Goal: Browse casually: Explore the website without a specific task or goal

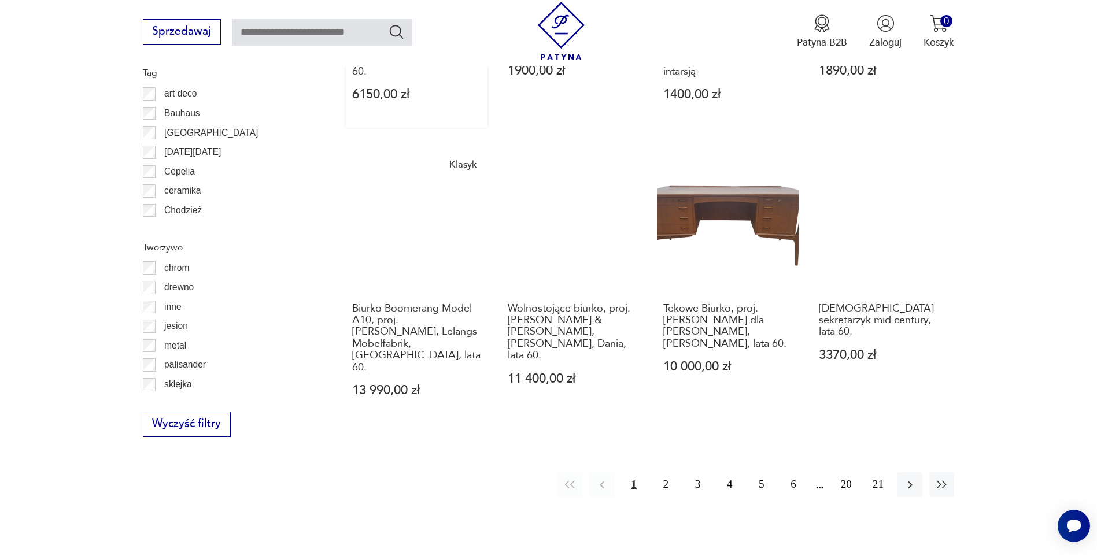
scroll to position [1310, 0]
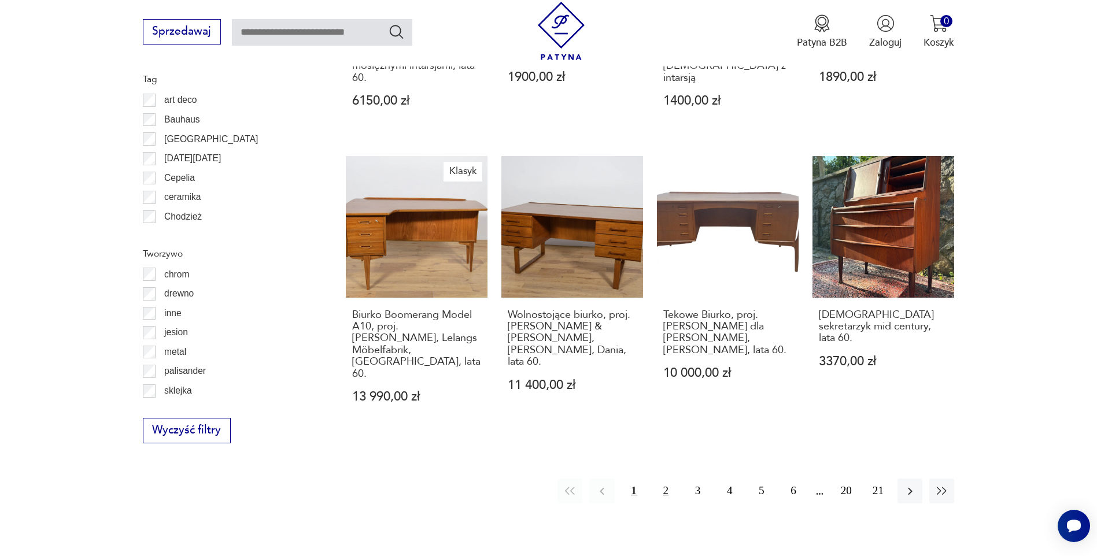
click at [664, 479] on button "2" at bounding box center [665, 491] width 25 height 25
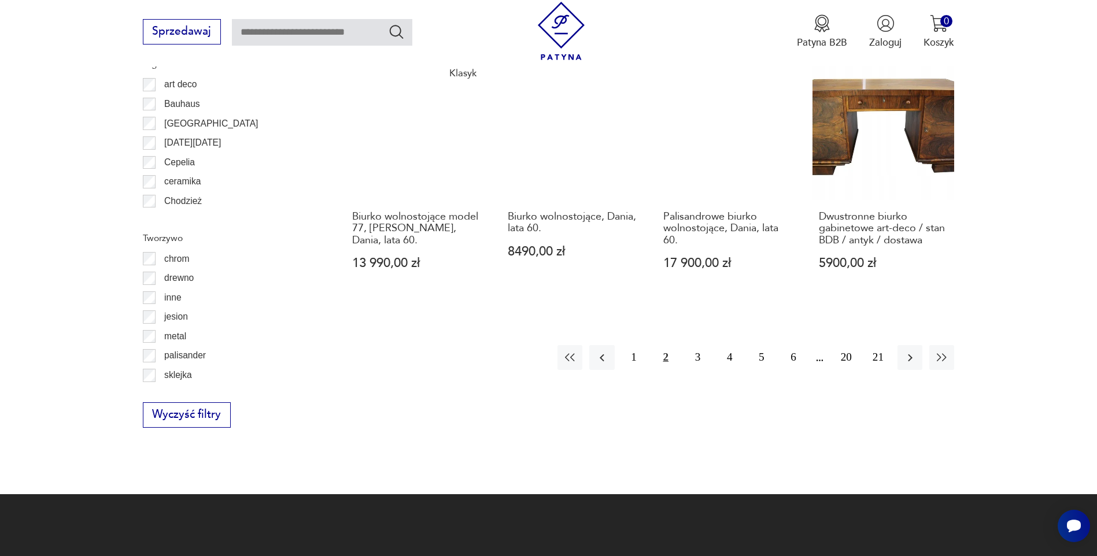
scroll to position [1253, 0]
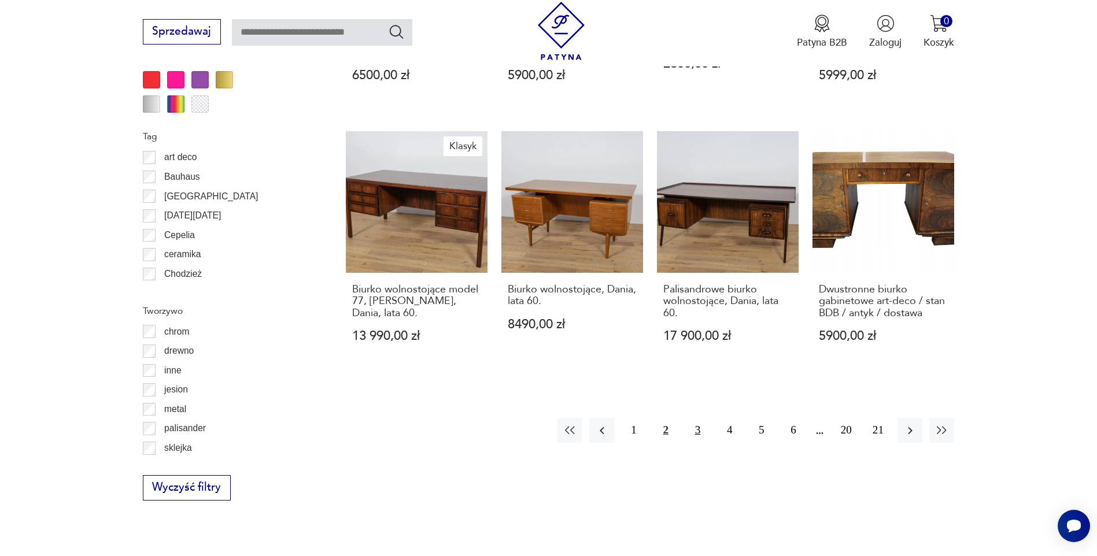
click at [701, 431] on button "3" at bounding box center [697, 430] width 25 height 25
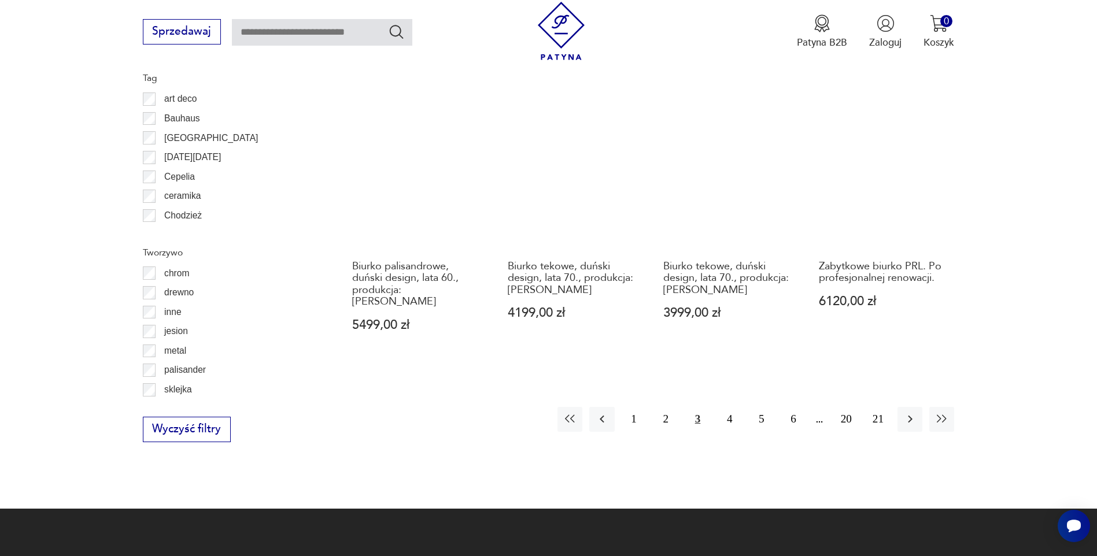
scroll to position [1310, 0]
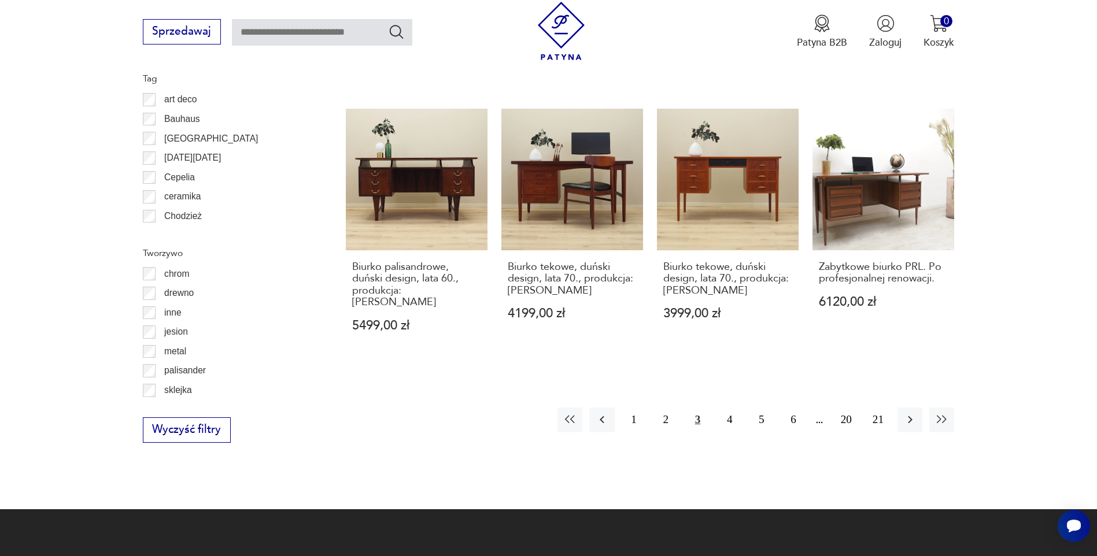
click at [696, 408] on button "3" at bounding box center [697, 420] width 25 height 25
click at [732, 408] on button "4" at bounding box center [729, 420] width 25 height 25
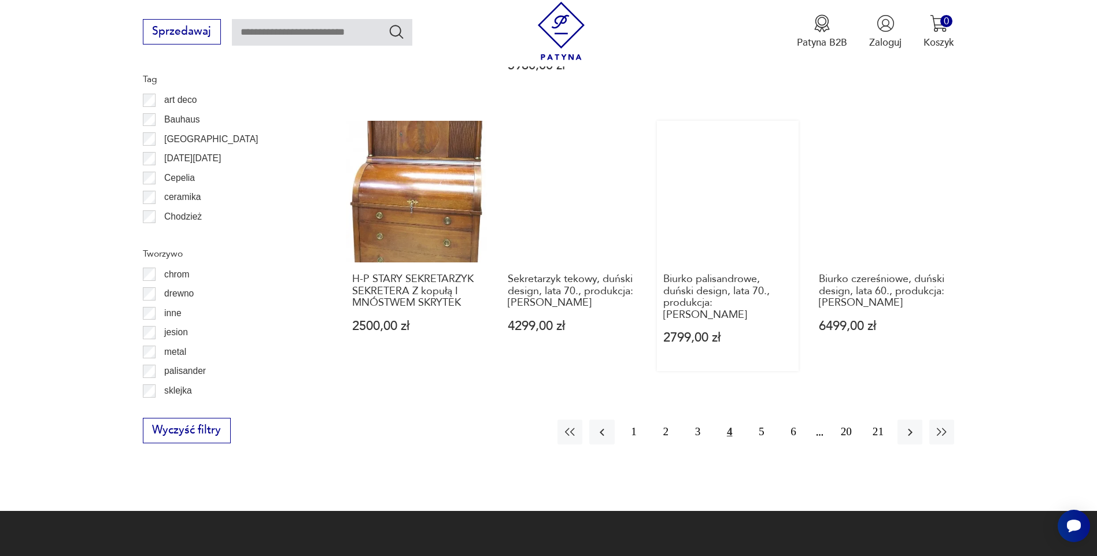
scroll to position [1310, 0]
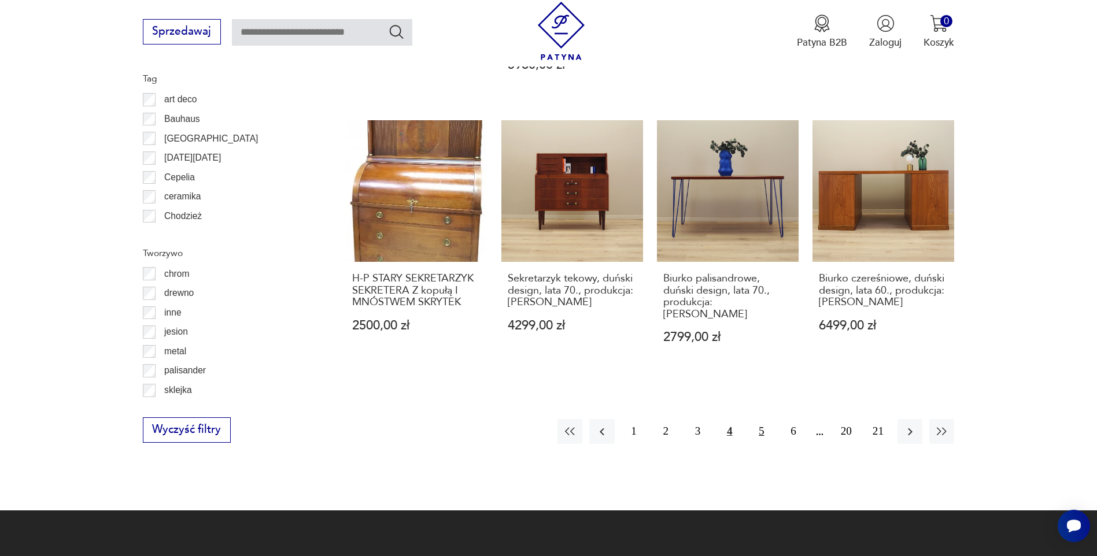
click at [759, 419] on button "5" at bounding box center [761, 431] width 25 height 25
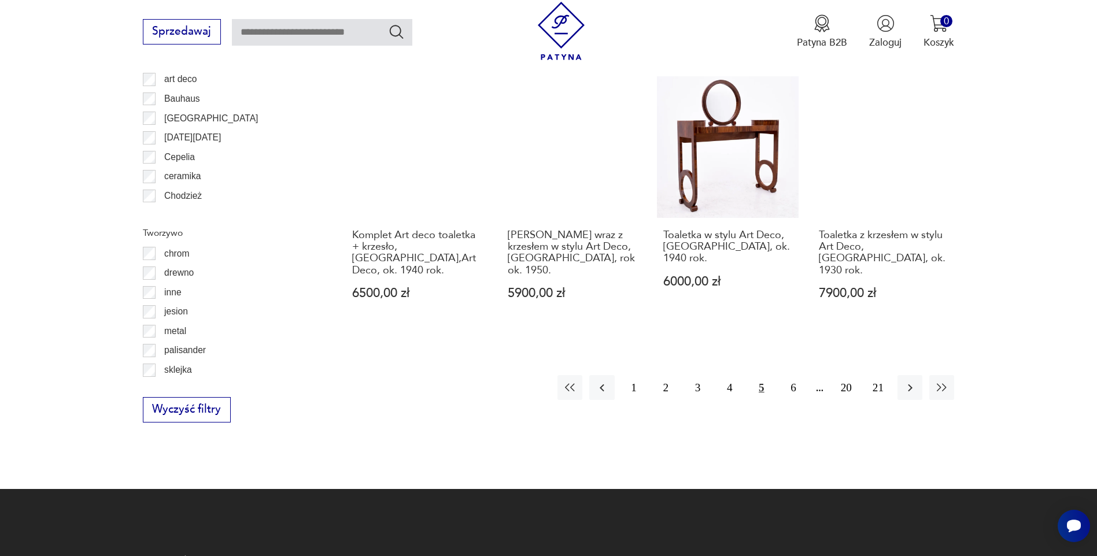
scroll to position [1310, 0]
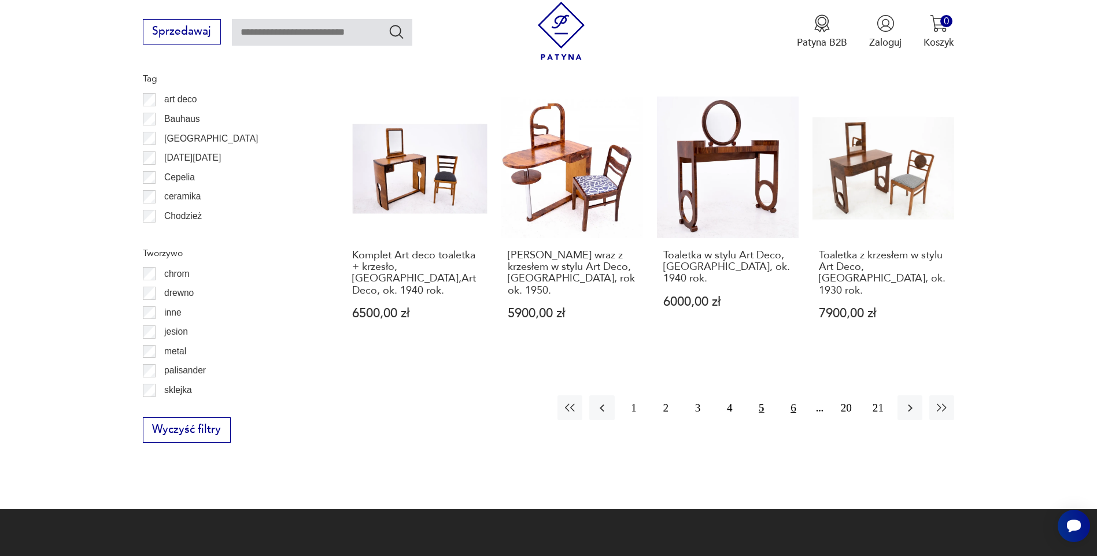
click at [792, 396] on button "6" at bounding box center [793, 408] width 25 height 25
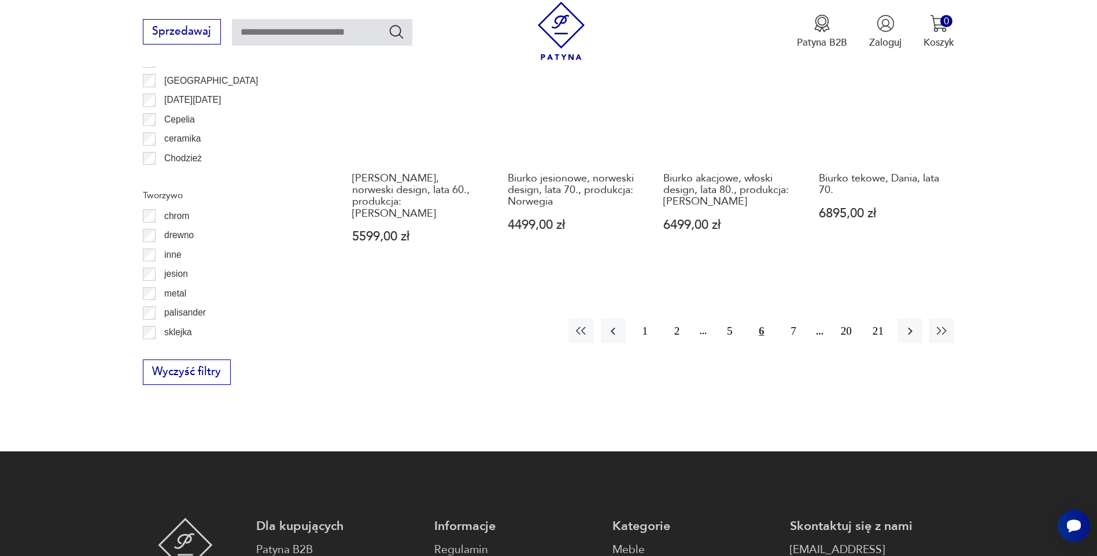
scroll to position [1310, 0]
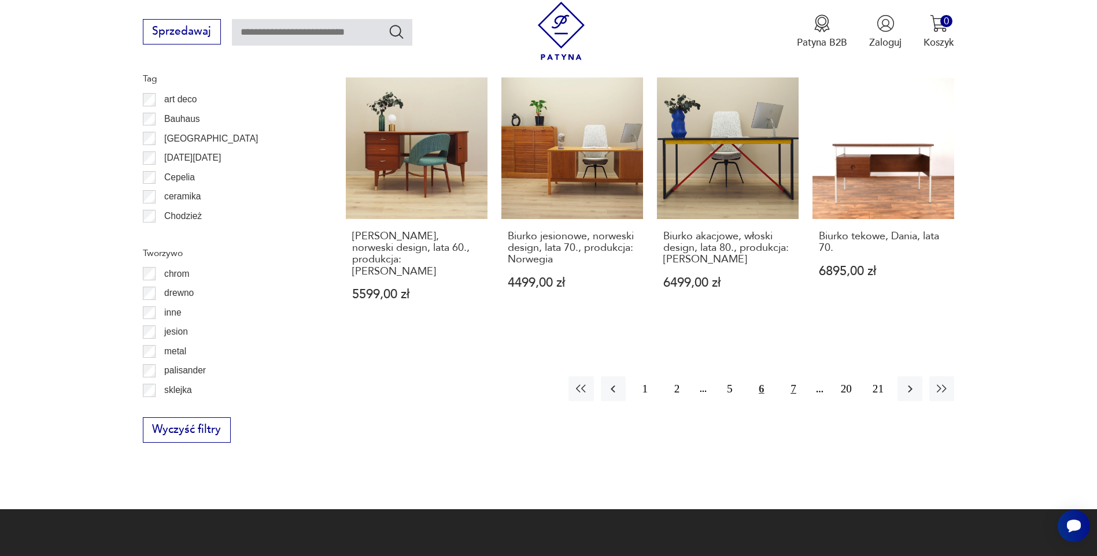
click at [791, 377] on button "7" at bounding box center [793, 388] width 25 height 25
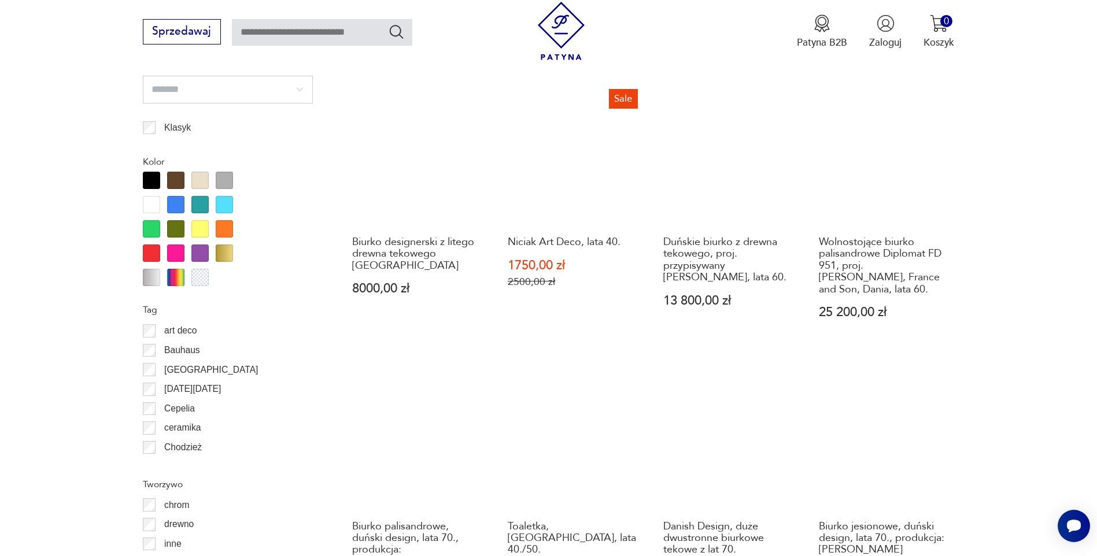
scroll to position [1310, 0]
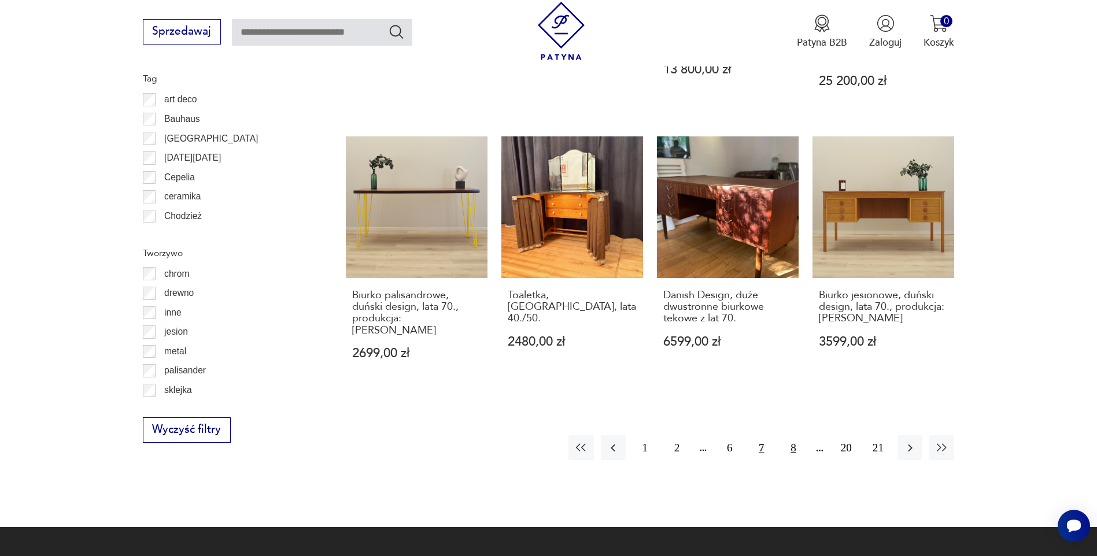
click at [793, 435] on button "8" at bounding box center [793, 447] width 25 height 25
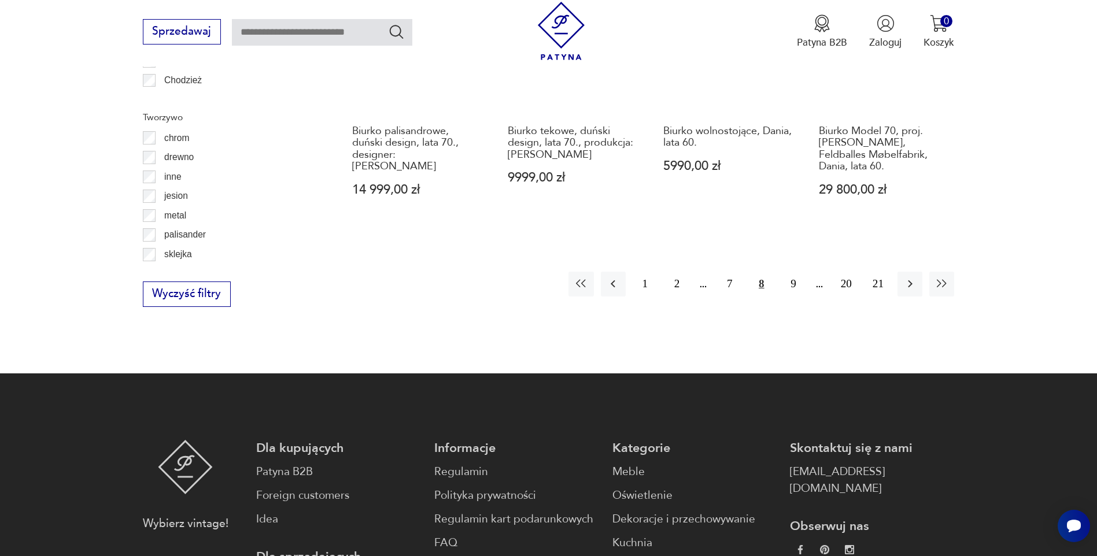
scroll to position [1426, 0]
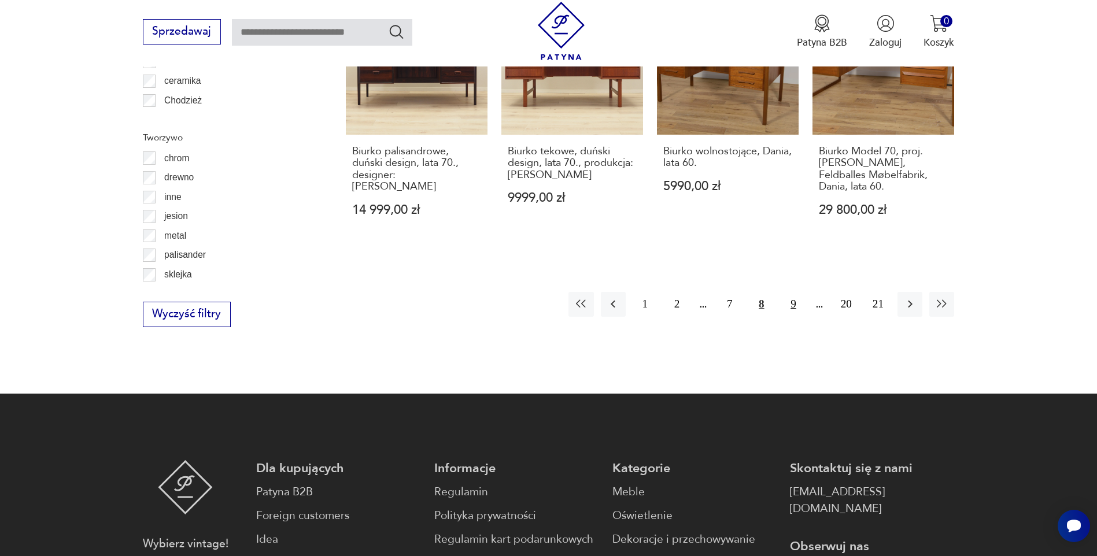
click at [789, 293] on button "9" at bounding box center [793, 304] width 25 height 25
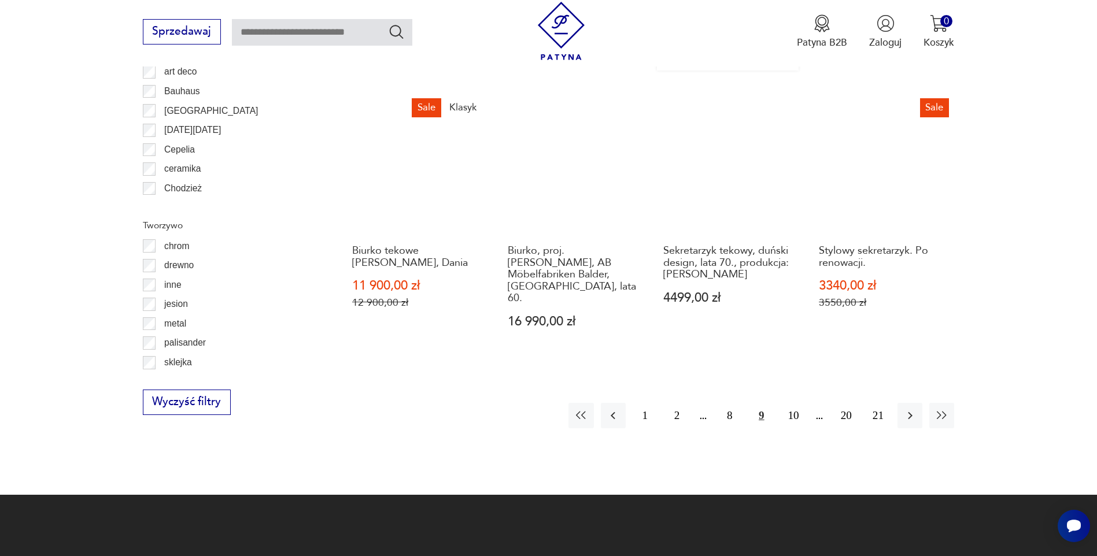
scroll to position [1310, 0]
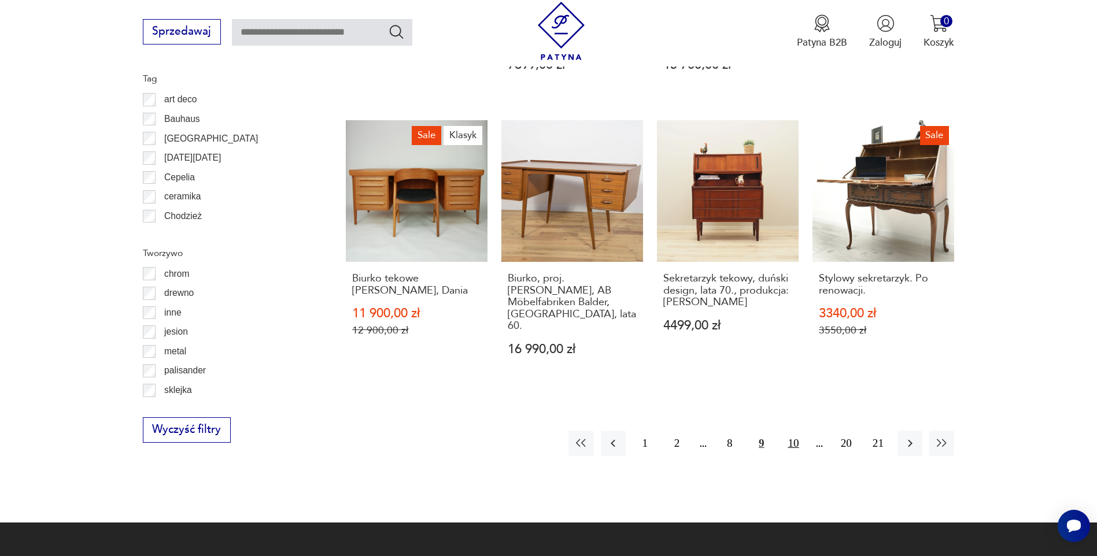
click at [797, 431] on button "10" at bounding box center [793, 443] width 25 height 25
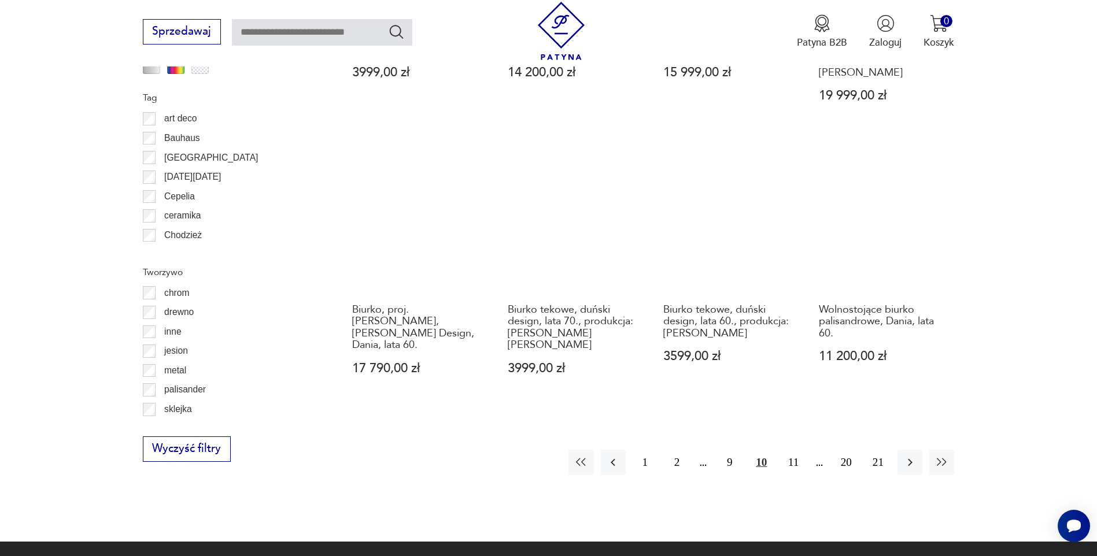
scroll to position [1310, 0]
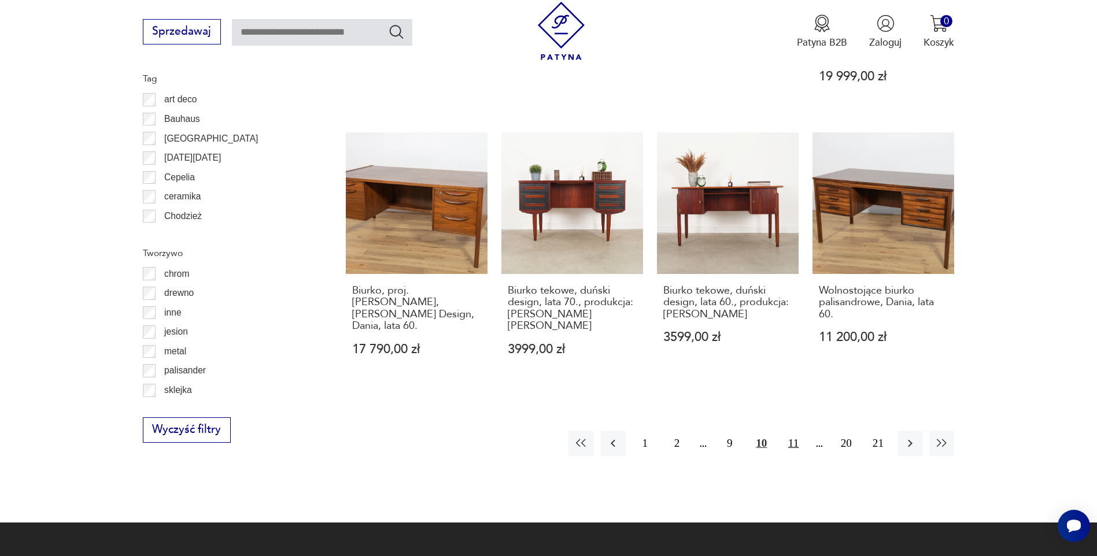
click at [796, 431] on button "11" at bounding box center [793, 443] width 25 height 25
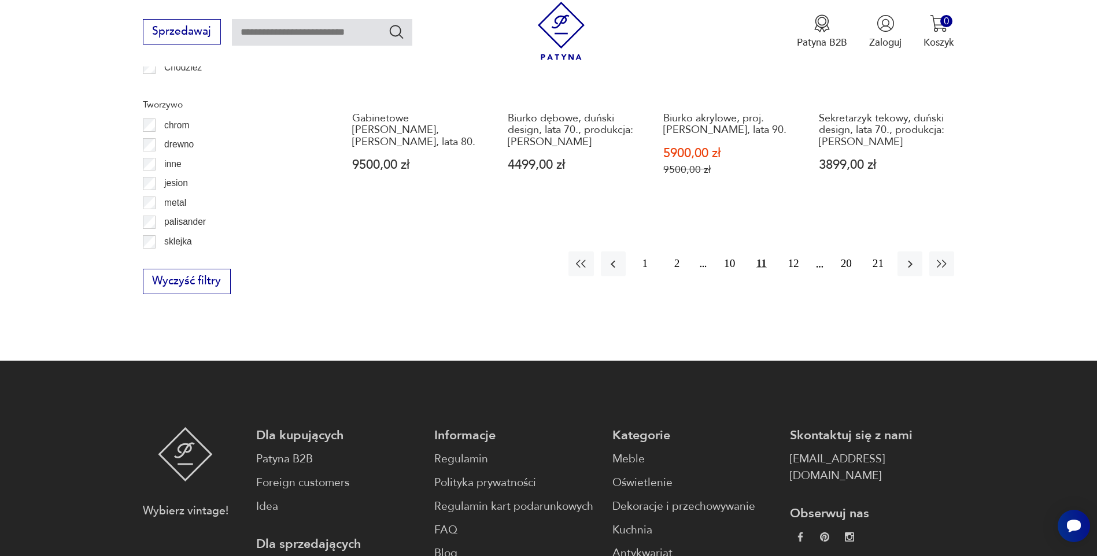
scroll to position [1310, 0]
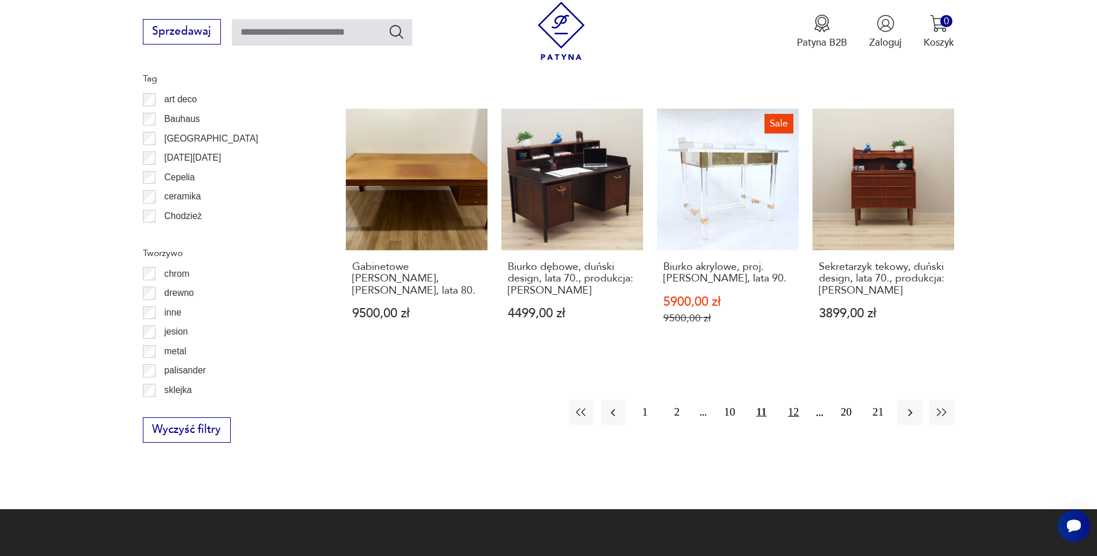
click at [797, 401] on button "12" at bounding box center [793, 412] width 25 height 25
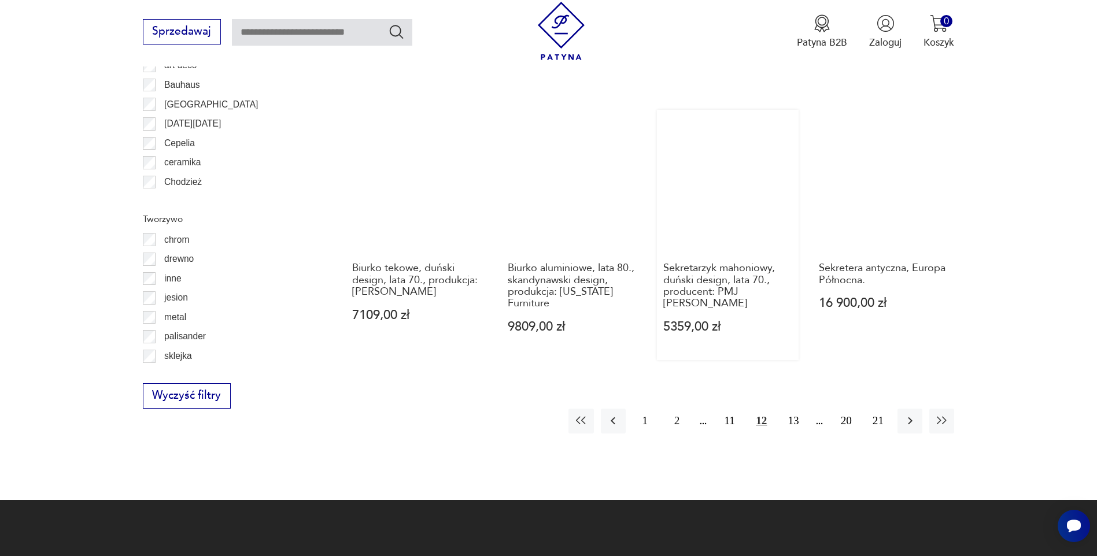
scroll to position [1426, 0]
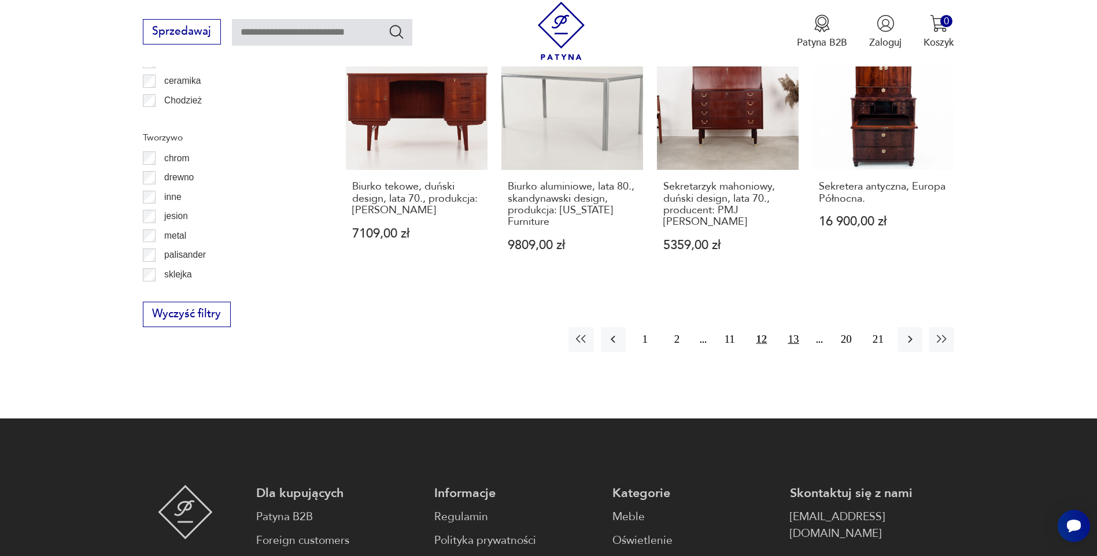
click at [797, 327] on button "13" at bounding box center [793, 339] width 25 height 25
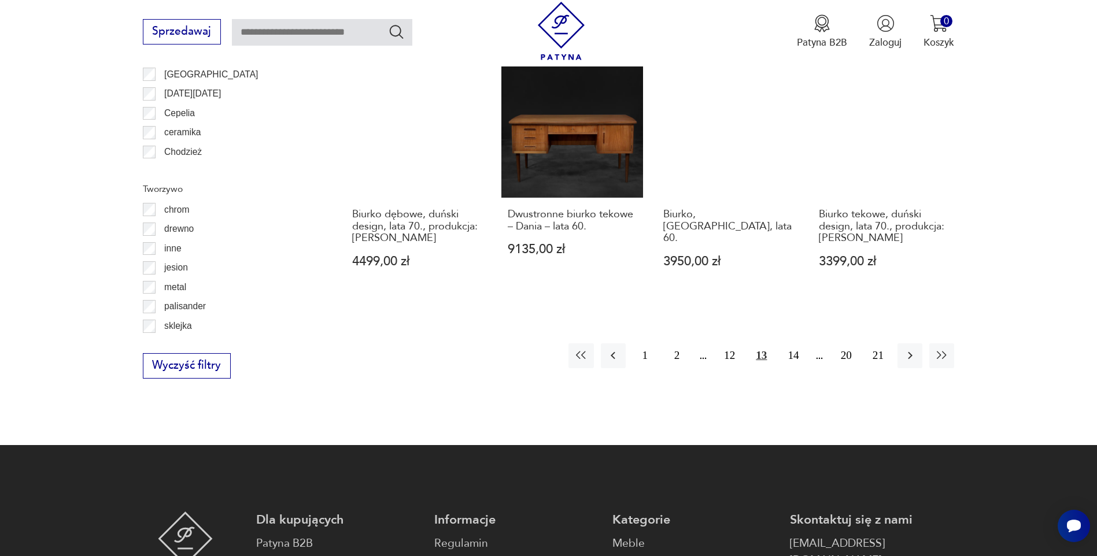
scroll to position [1310, 0]
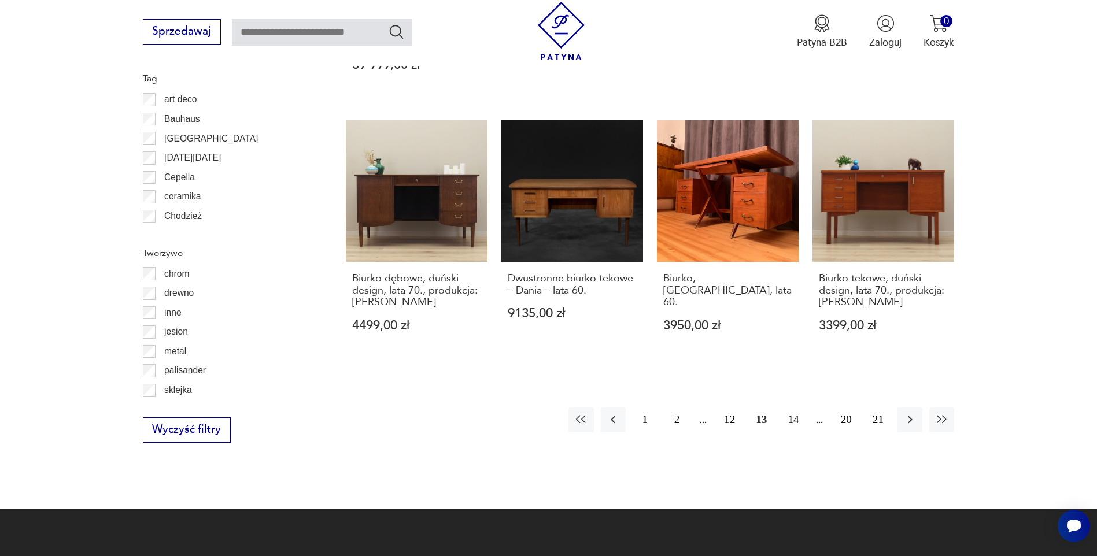
click at [795, 409] on button "14" at bounding box center [793, 420] width 25 height 25
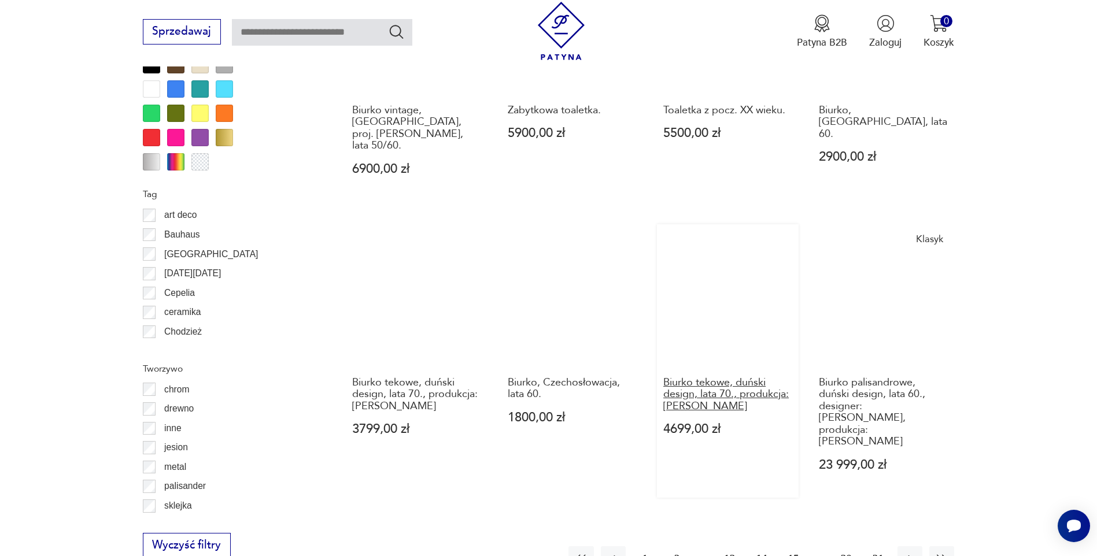
scroll to position [1253, 0]
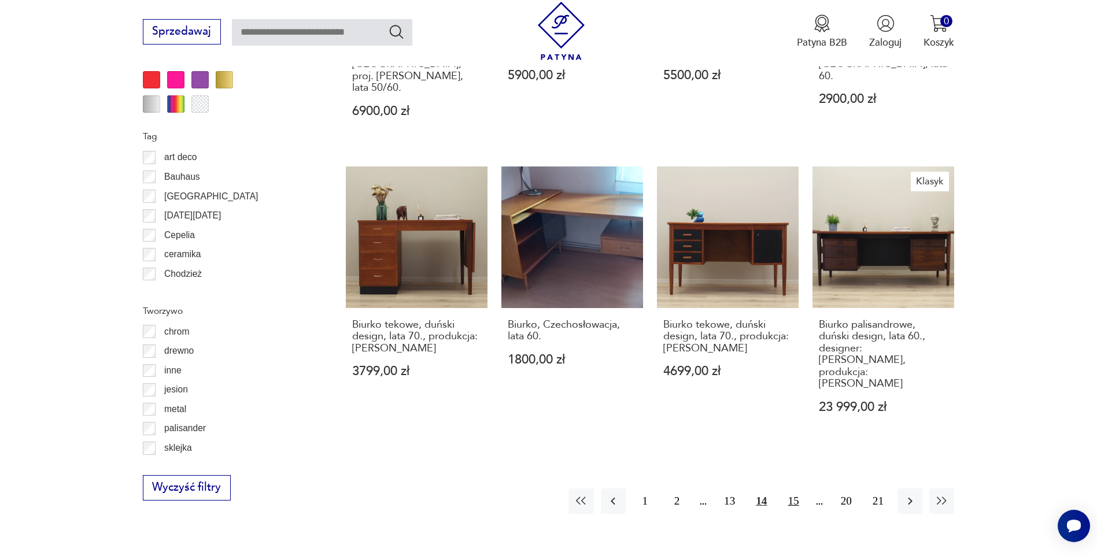
click at [793, 489] on button "15" at bounding box center [793, 501] width 25 height 25
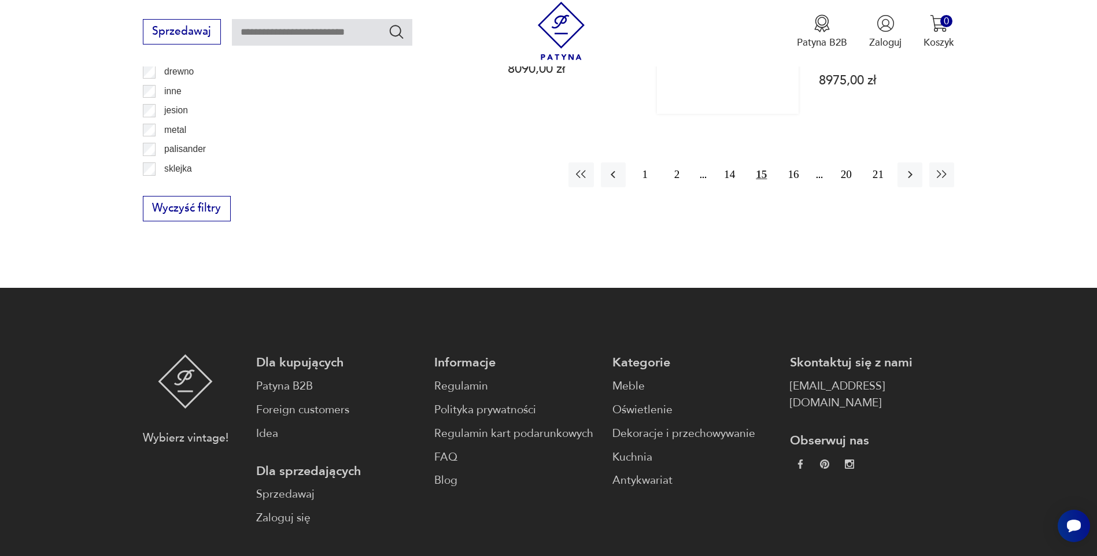
scroll to position [1301, 0]
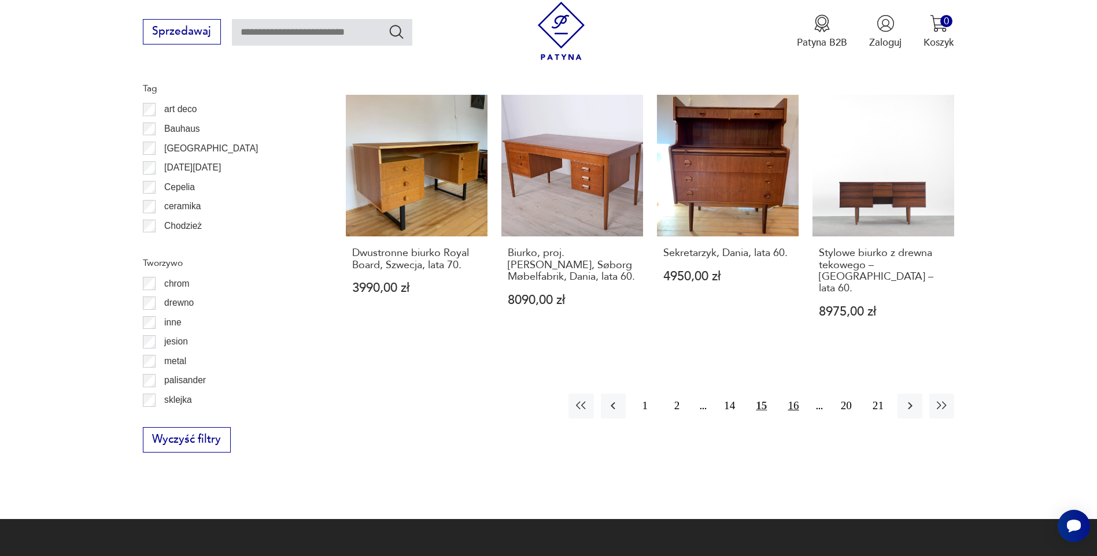
click at [797, 394] on button "16" at bounding box center [793, 406] width 25 height 25
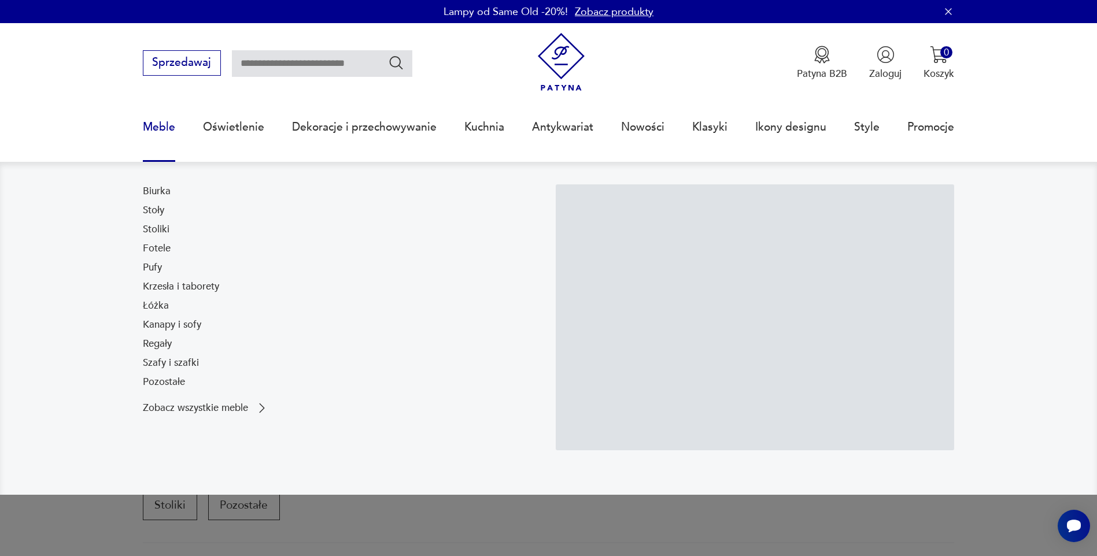
click at [149, 128] on link "Meble" at bounding box center [159, 127] width 32 height 53
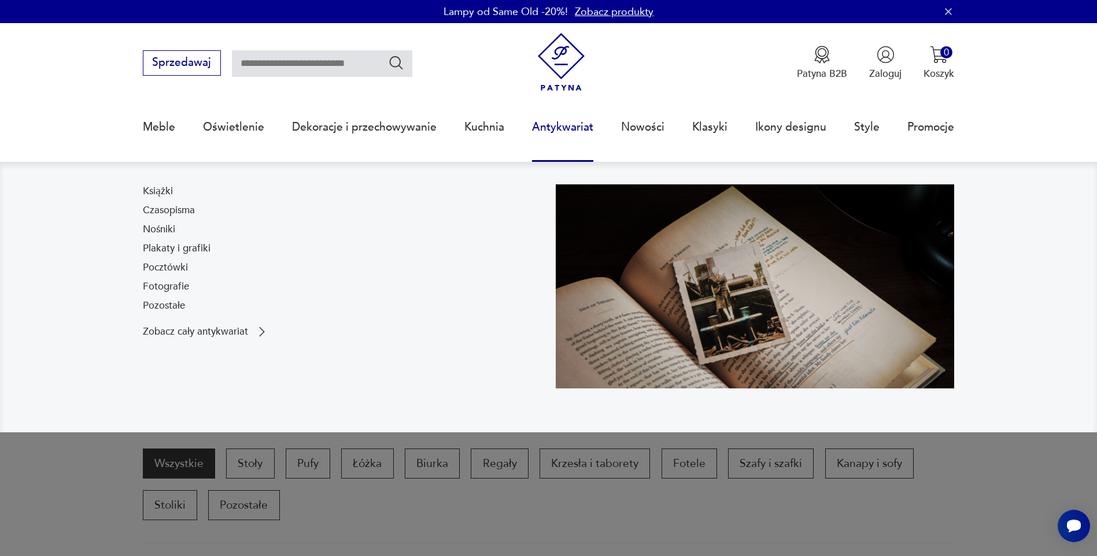
click at [573, 123] on link "Antykwariat" at bounding box center [562, 127] width 61 height 53
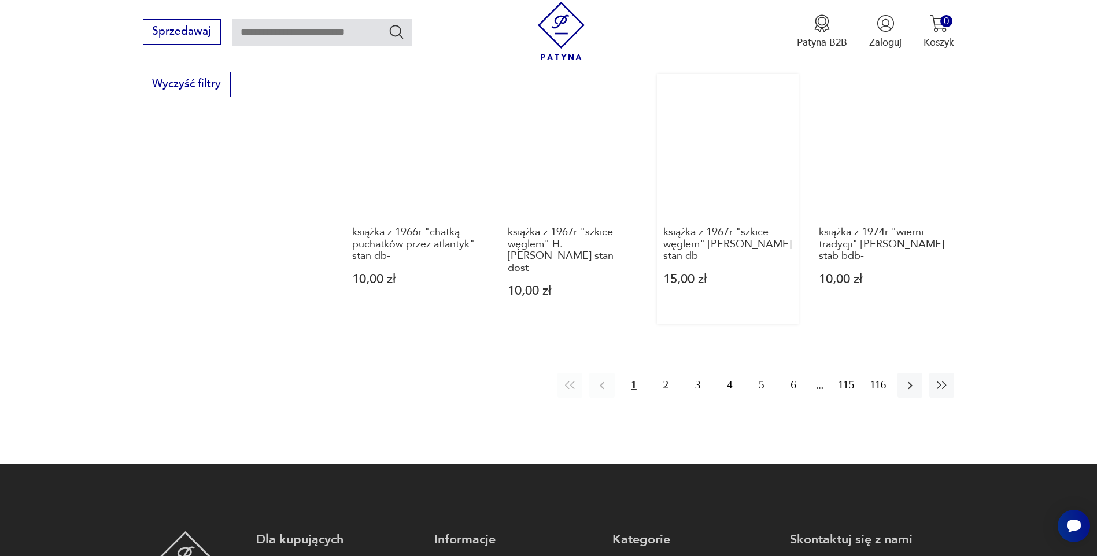
scroll to position [1426, 0]
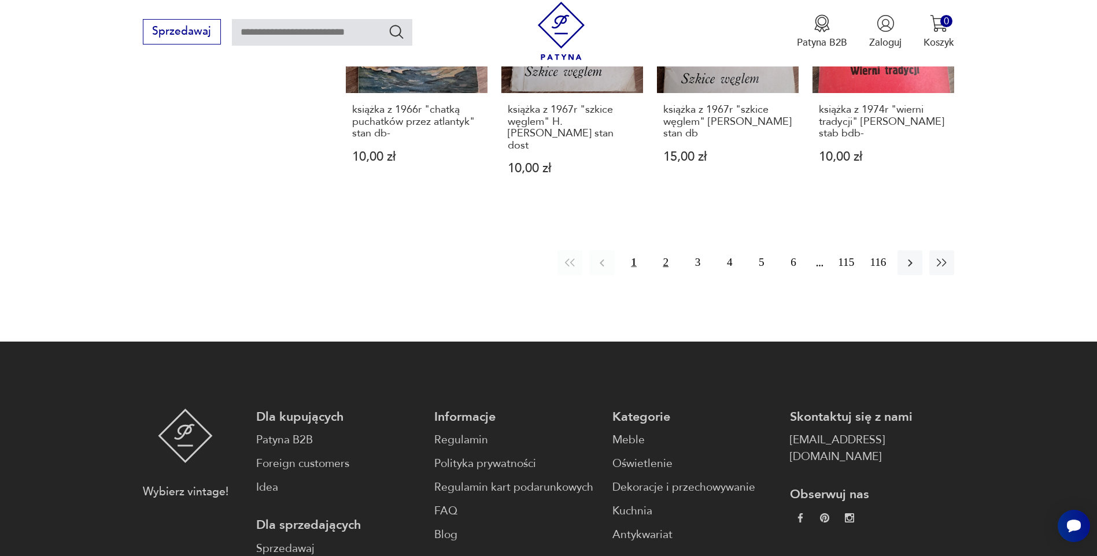
click at [662, 250] on button "2" at bounding box center [665, 262] width 25 height 25
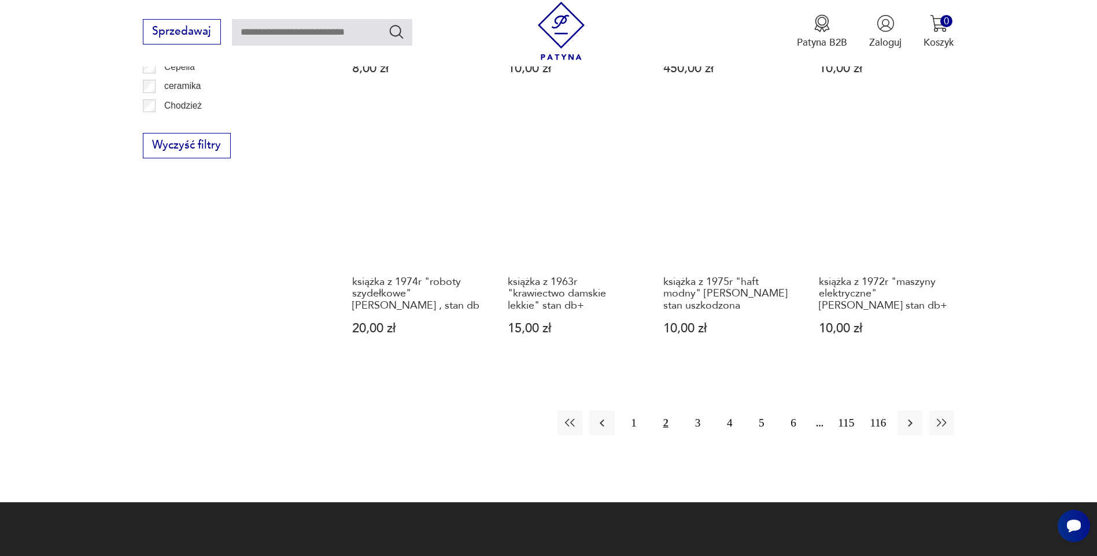
scroll to position [1269, 0]
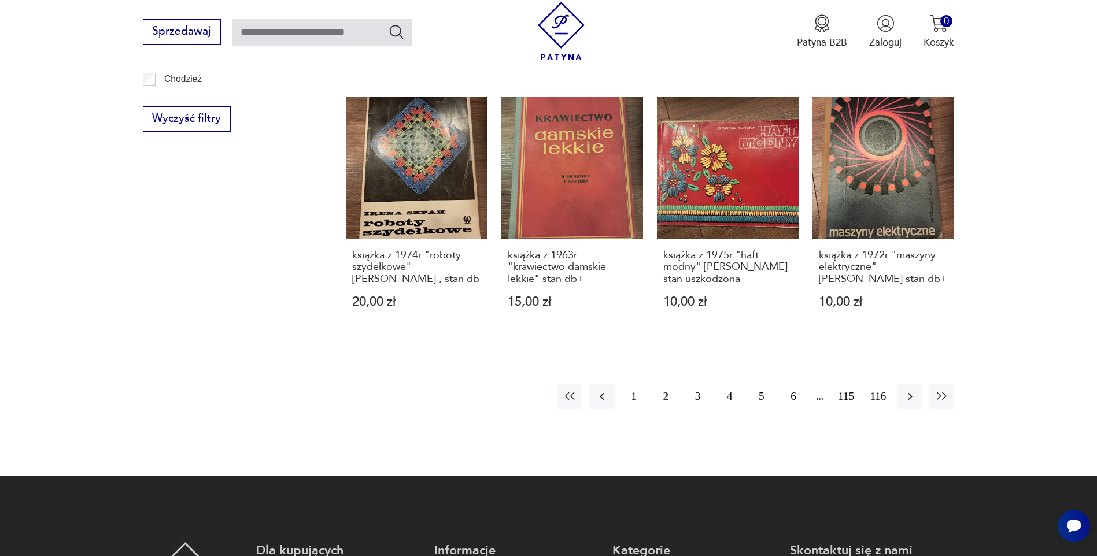
click at [697, 384] on button "3" at bounding box center [697, 396] width 25 height 25
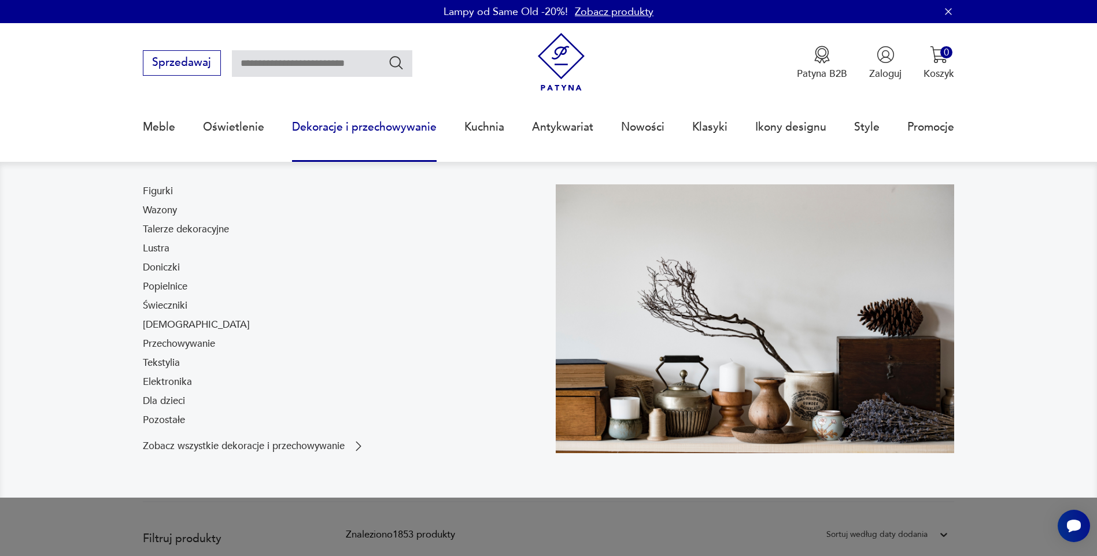
click at [384, 129] on link "Dekoracje i przechowywanie" at bounding box center [364, 127] width 145 height 53
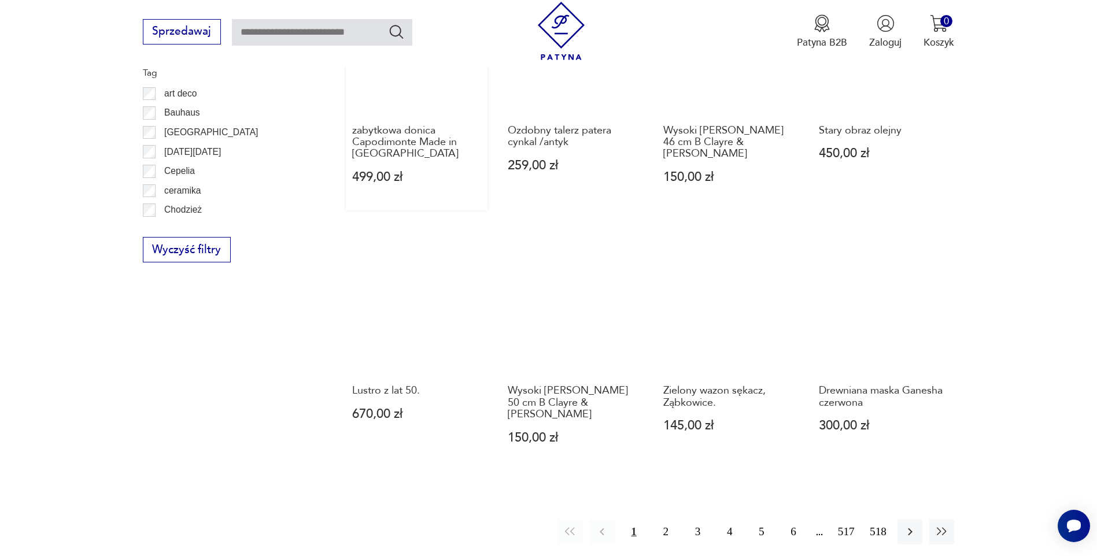
scroll to position [1267, 0]
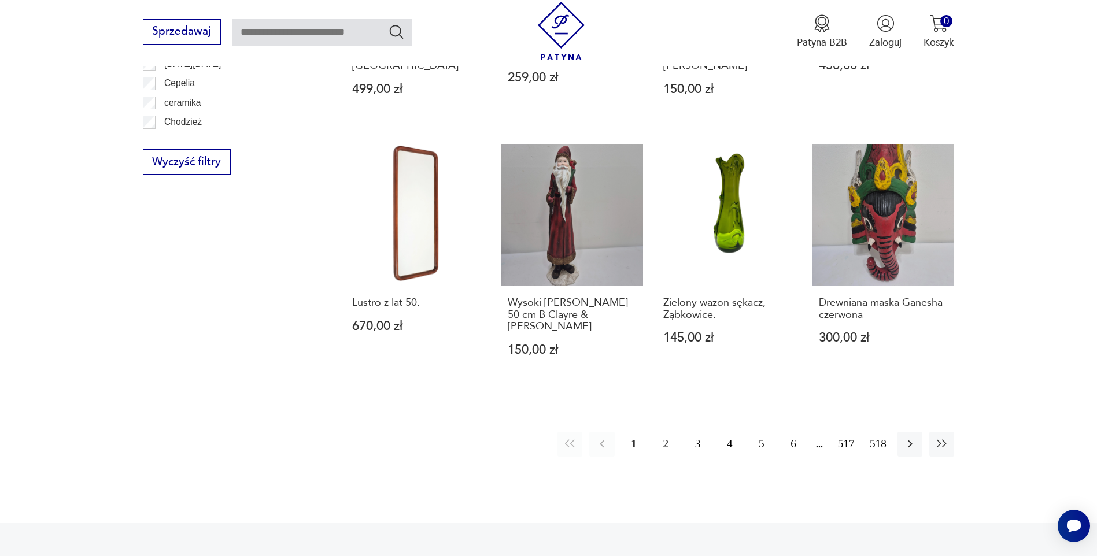
click at [664, 432] on button "2" at bounding box center [665, 444] width 25 height 25
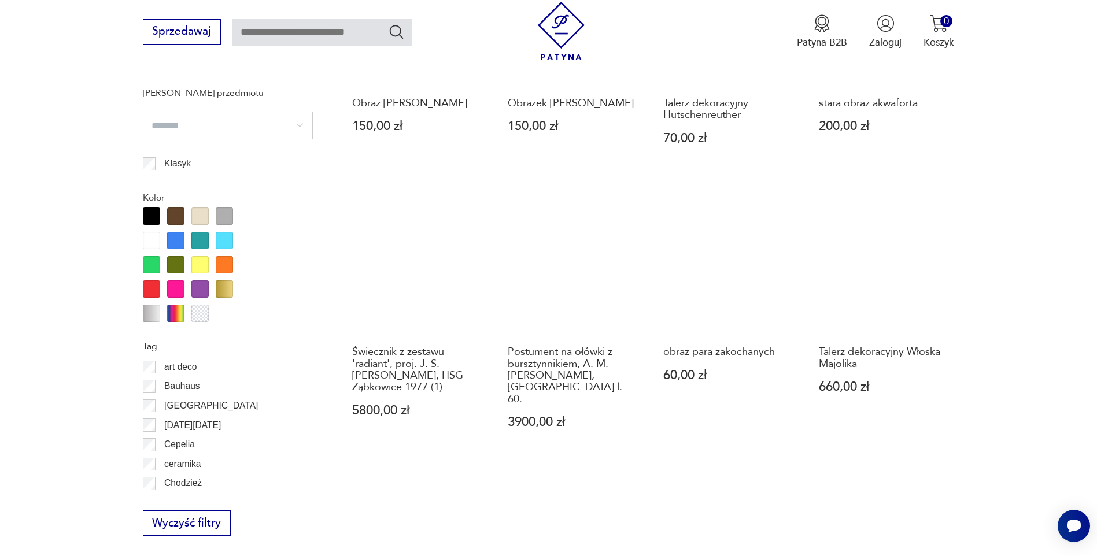
scroll to position [1137, 0]
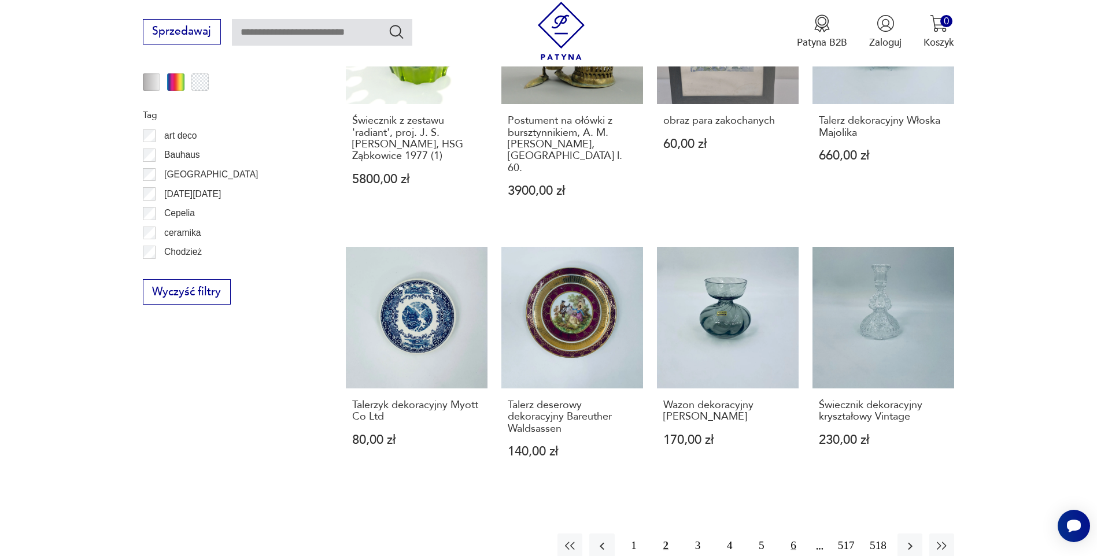
click at [796, 534] on button "6" at bounding box center [793, 546] width 25 height 25
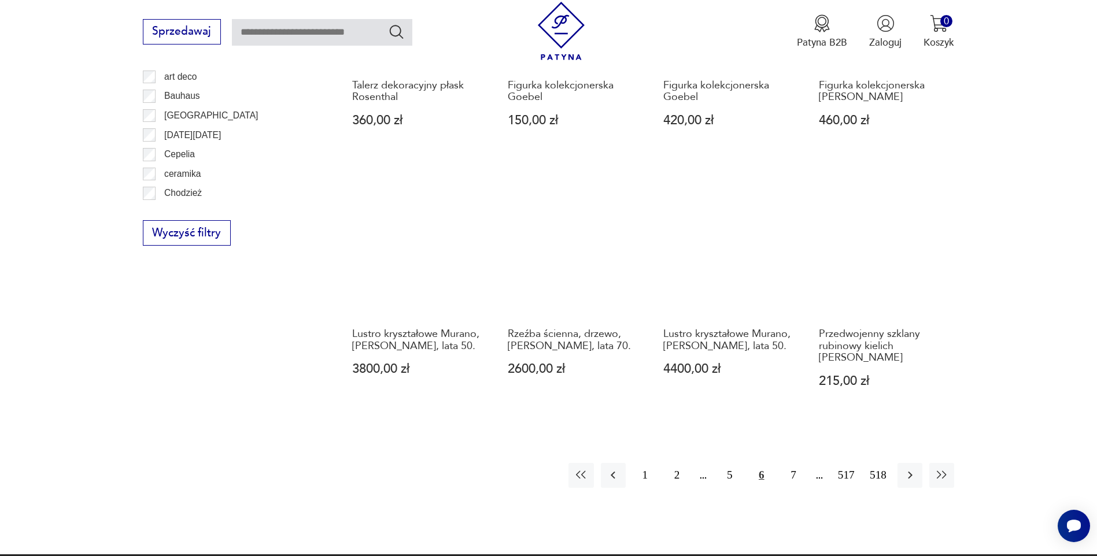
scroll to position [1195, 0]
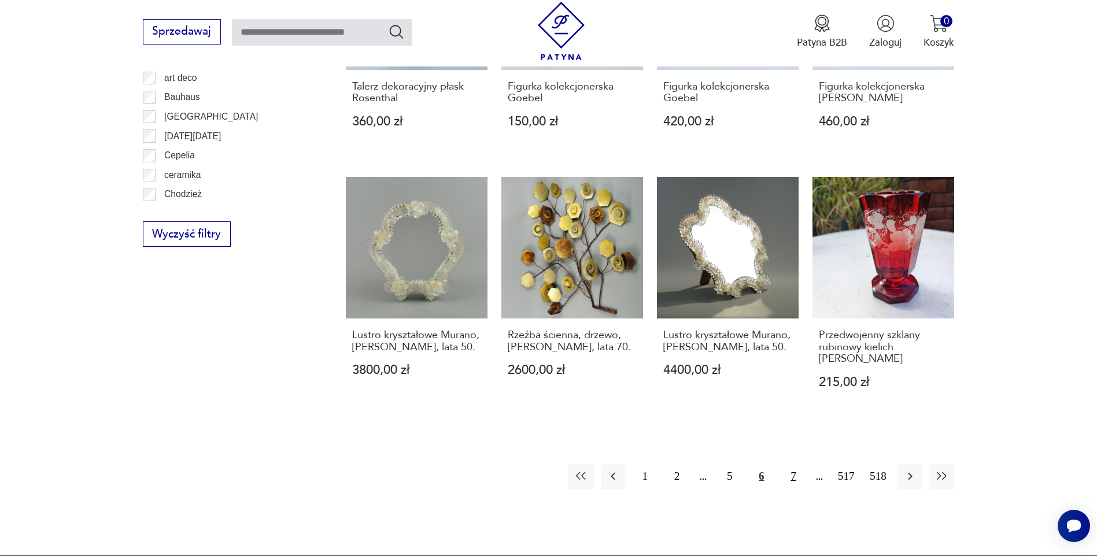
click at [791, 464] on button "7" at bounding box center [793, 476] width 25 height 25
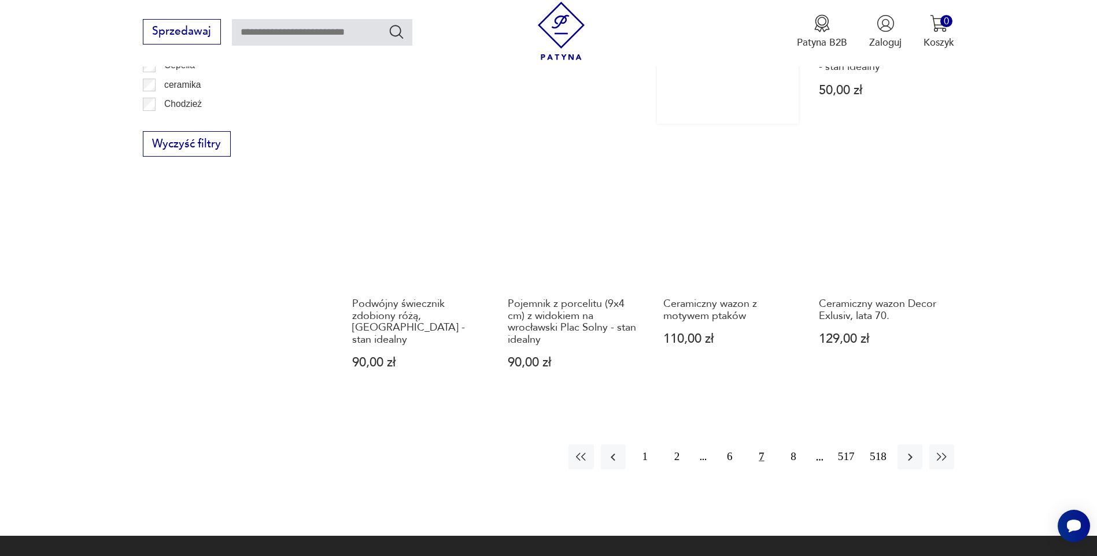
scroll to position [1368, 0]
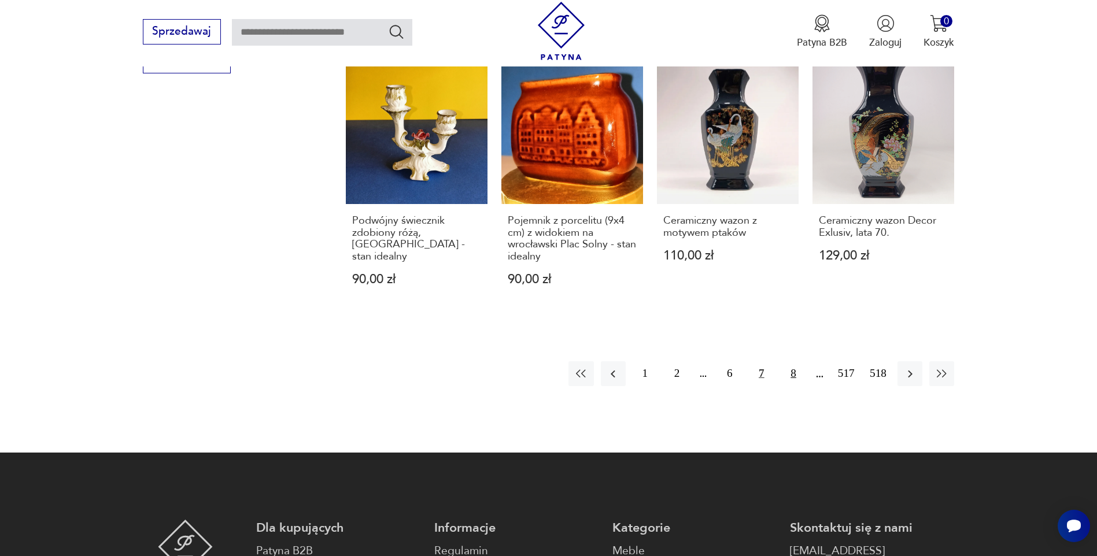
click at [793, 361] on button "8" at bounding box center [793, 373] width 25 height 25
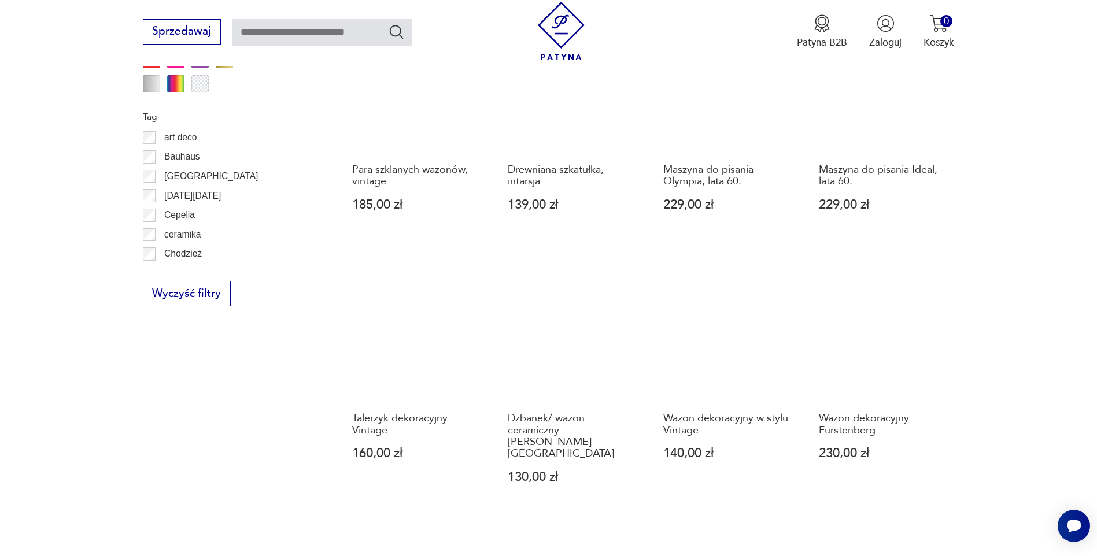
scroll to position [1310, 0]
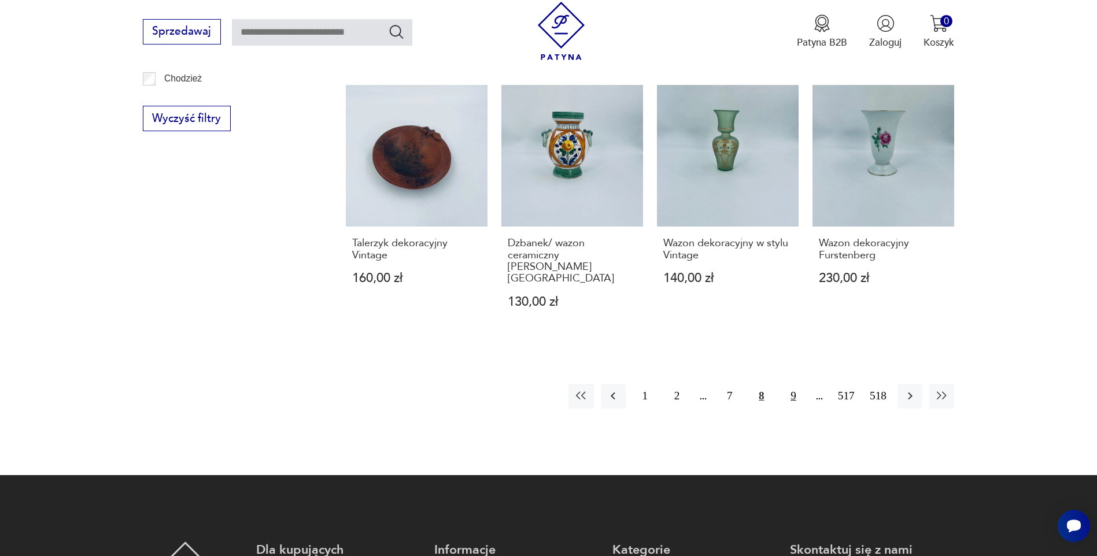
click at [796, 384] on button "9" at bounding box center [793, 396] width 25 height 25
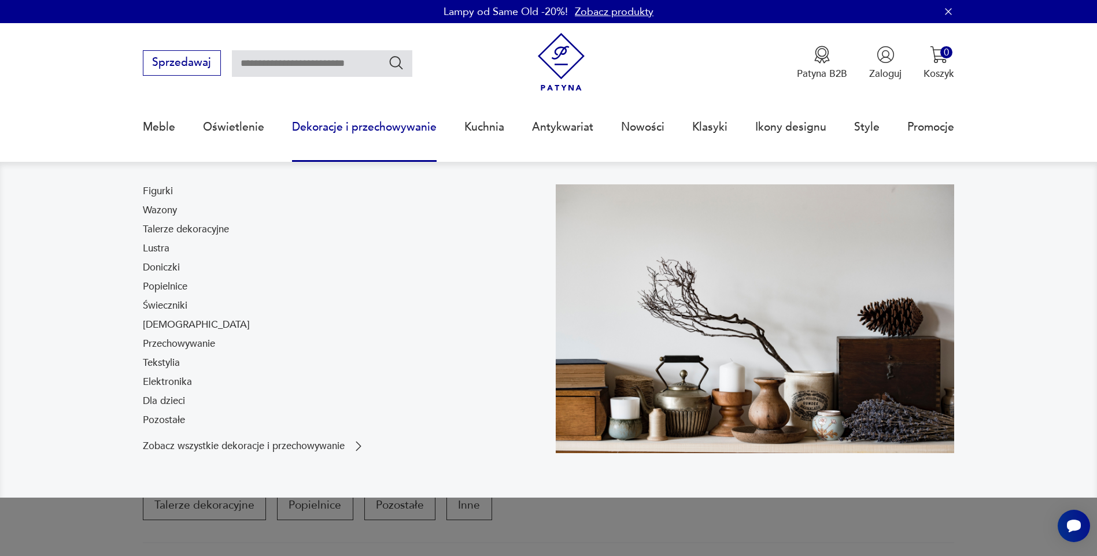
click at [353, 54] on input "text" at bounding box center [322, 63] width 180 height 27
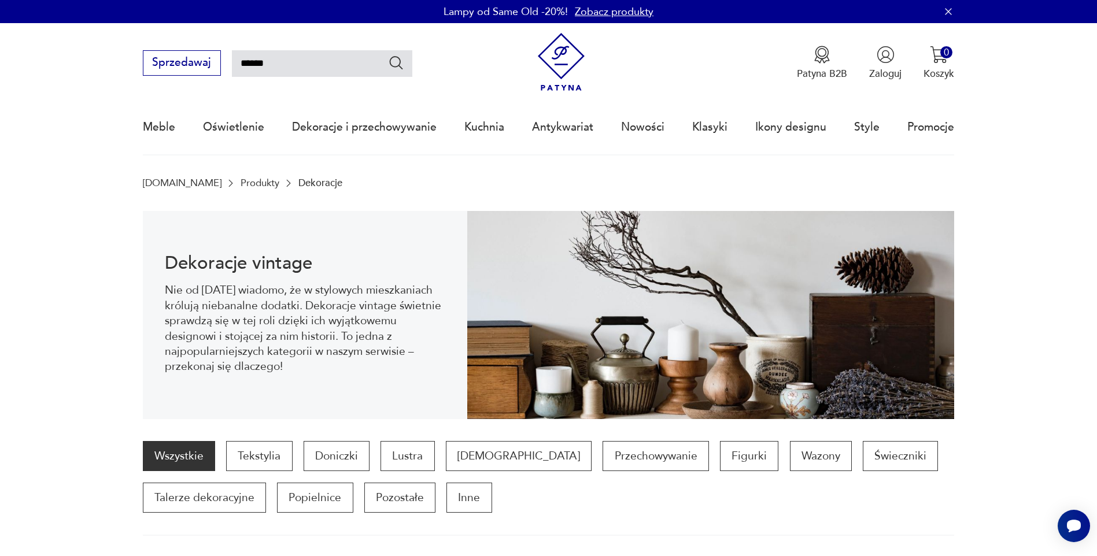
type input "******"
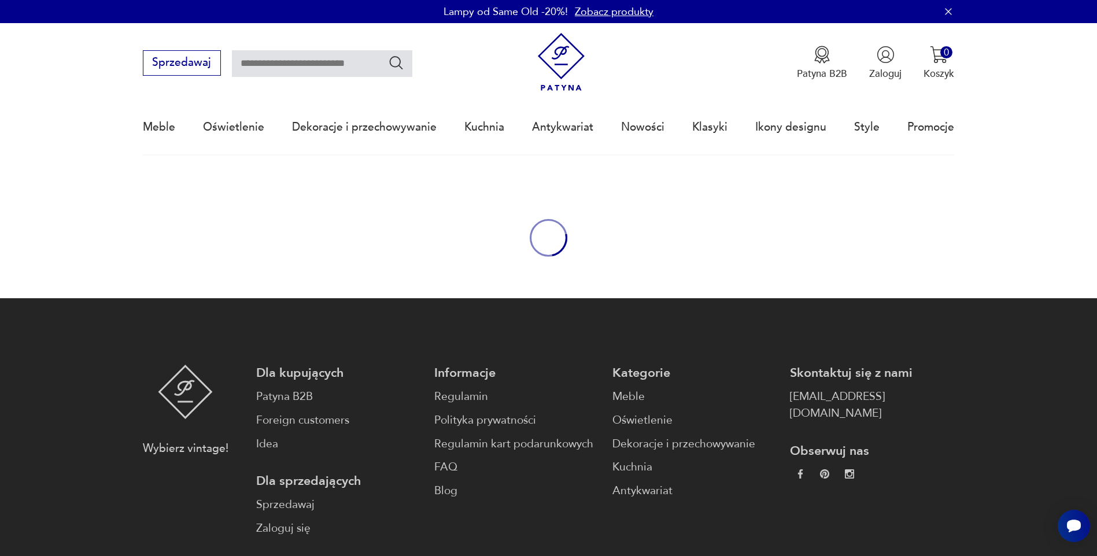
type input "******"
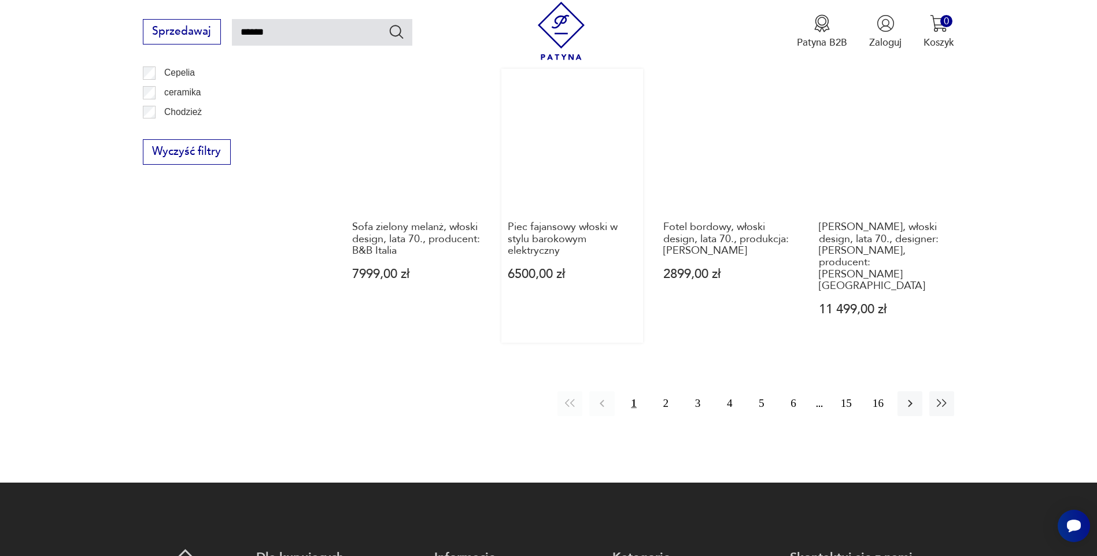
scroll to position [1063, 0]
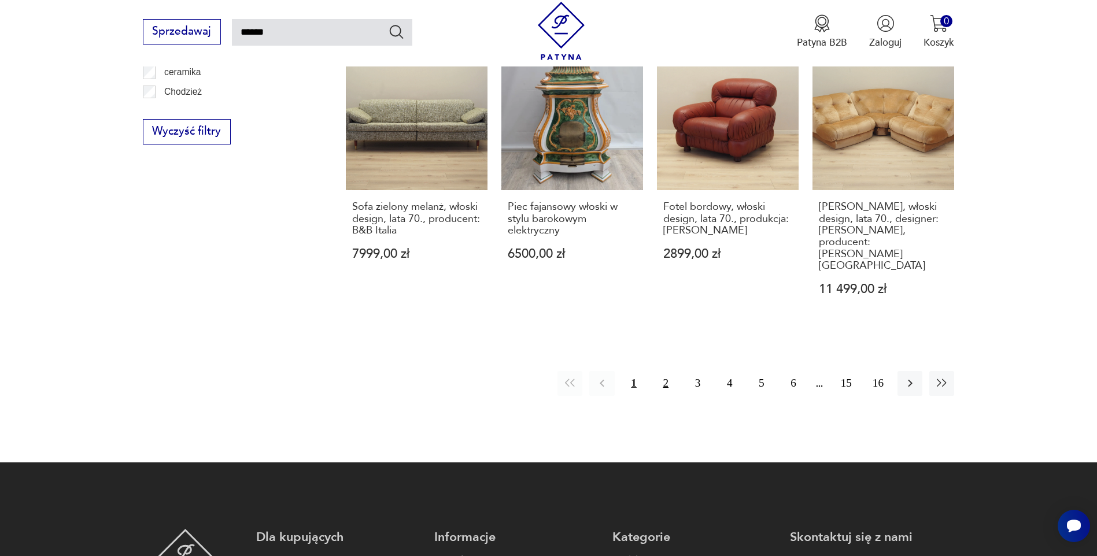
click at [668, 371] on button "2" at bounding box center [665, 383] width 25 height 25
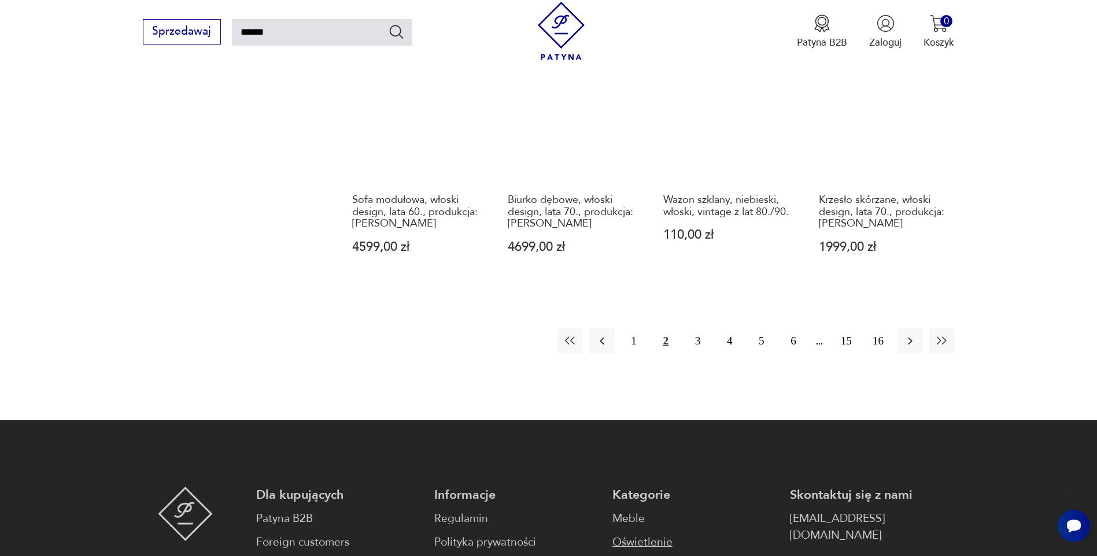
scroll to position [1281, 0]
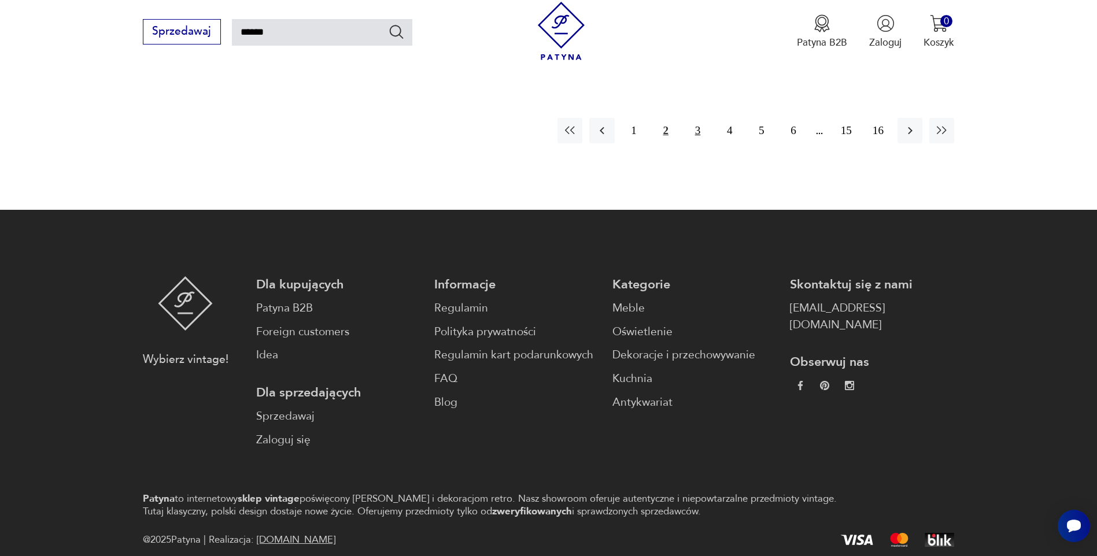
click at [692, 130] on button "3" at bounding box center [697, 130] width 25 height 25
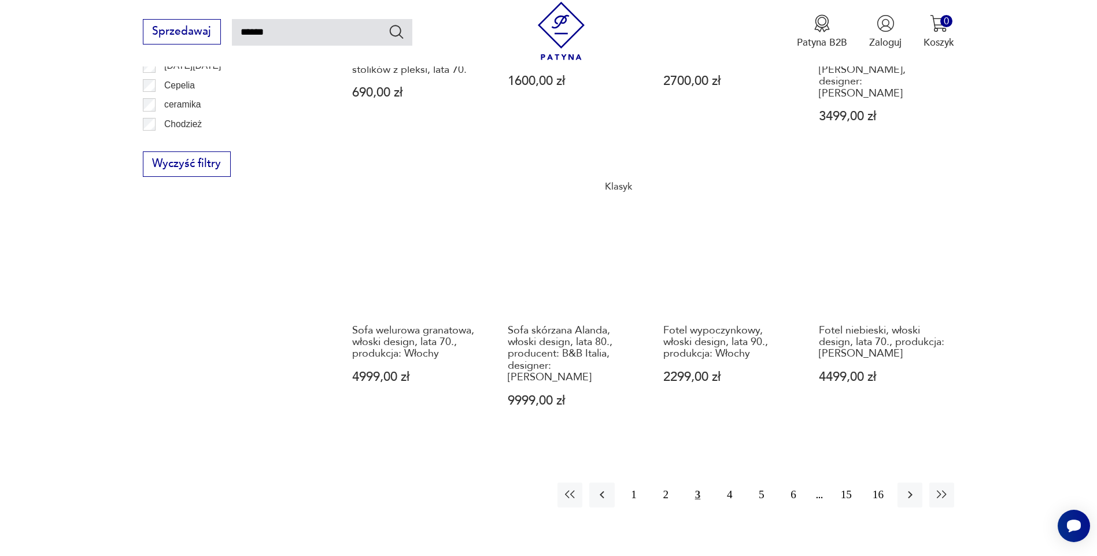
scroll to position [1050, 0]
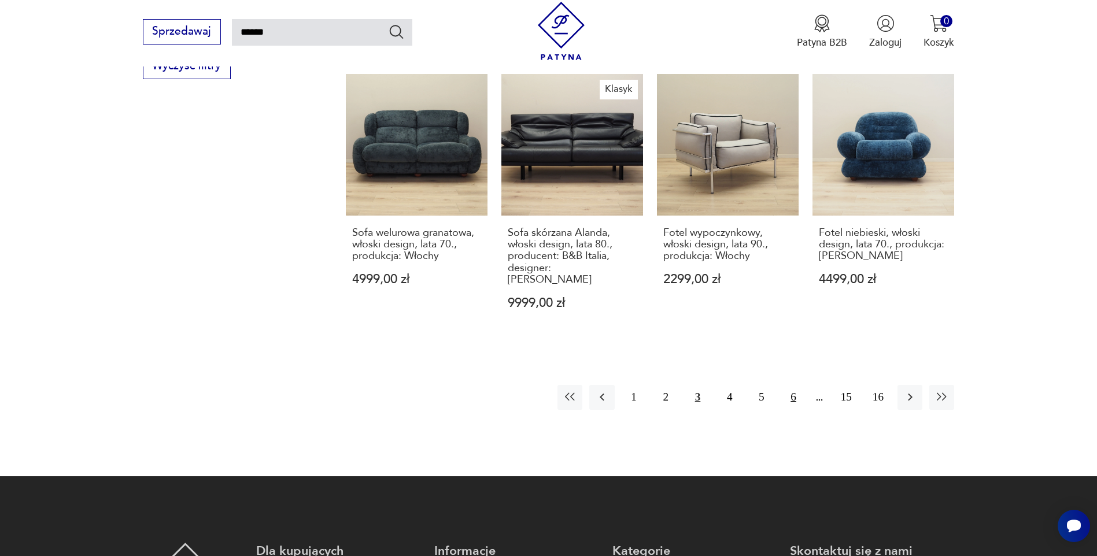
click at [793, 385] on button "6" at bounding box center [793, 397] width 25 height 25
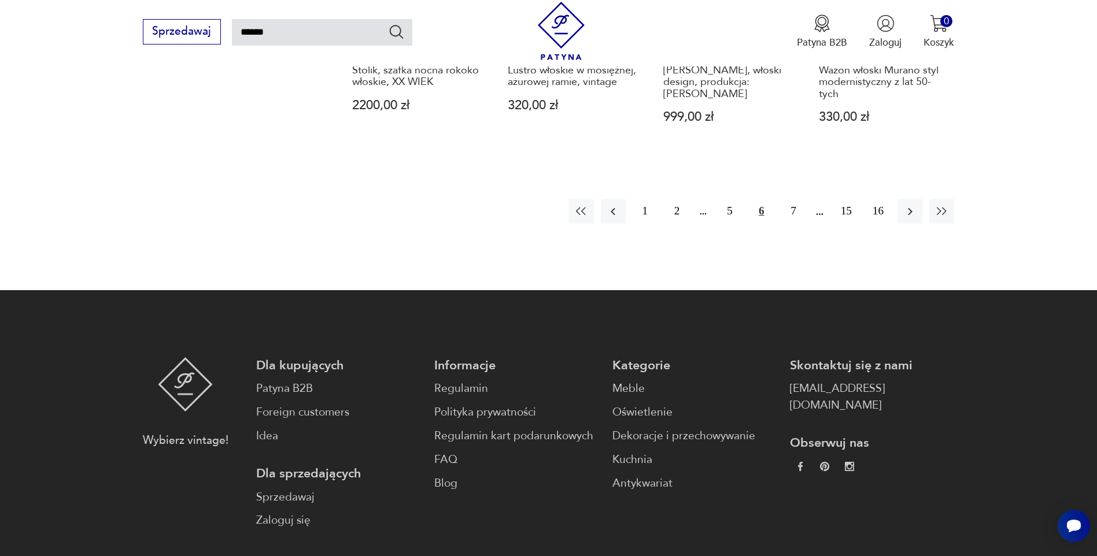
scroll to position [1043, 0]
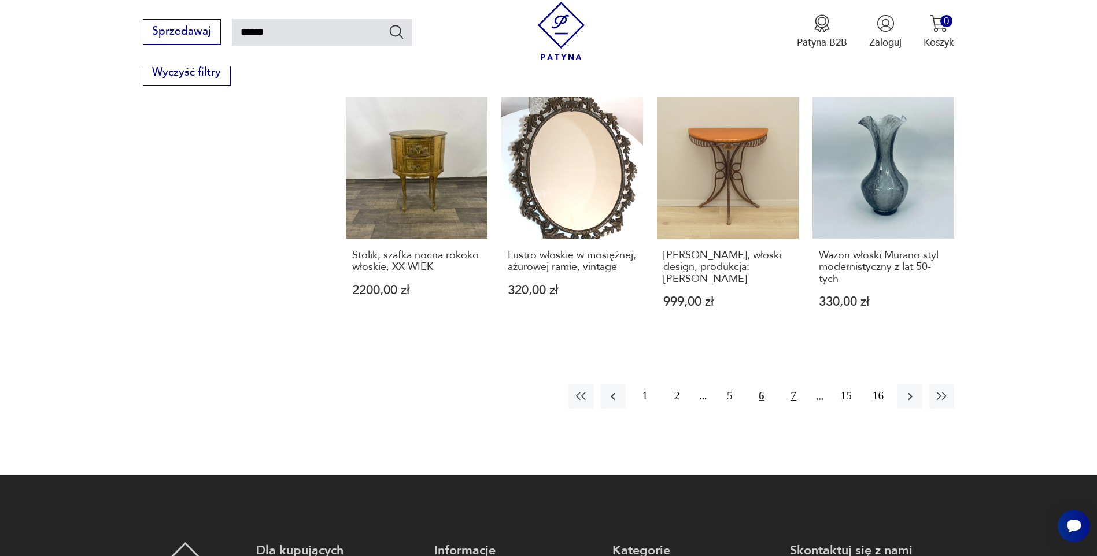
click at [788, 384] on button "7" at bounding box center [793, 396] width 25 height 25
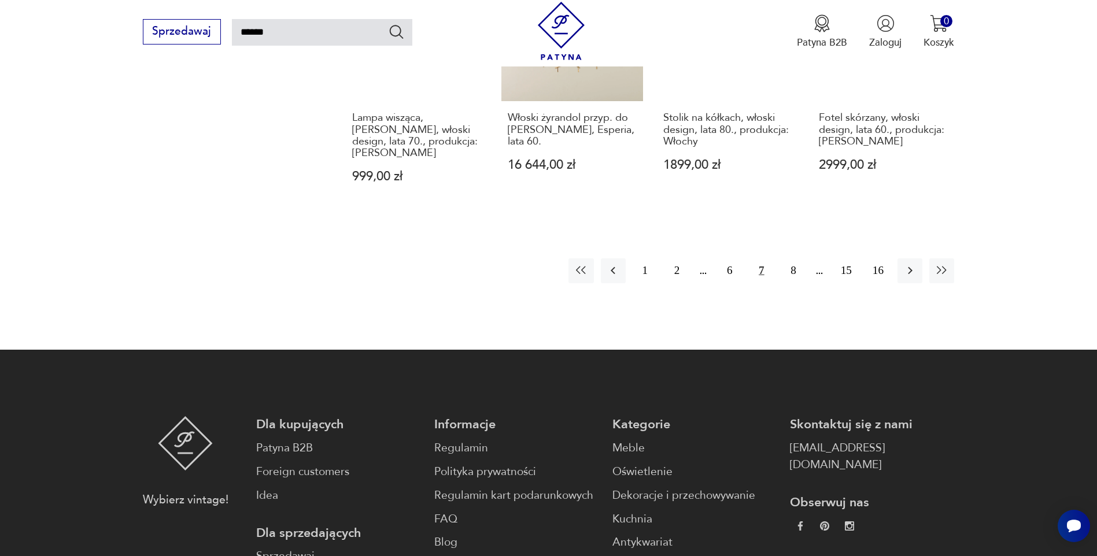
scroll to position [1165, 0]
